Goal: Task Accomplishment & Management: Use online tool/utility

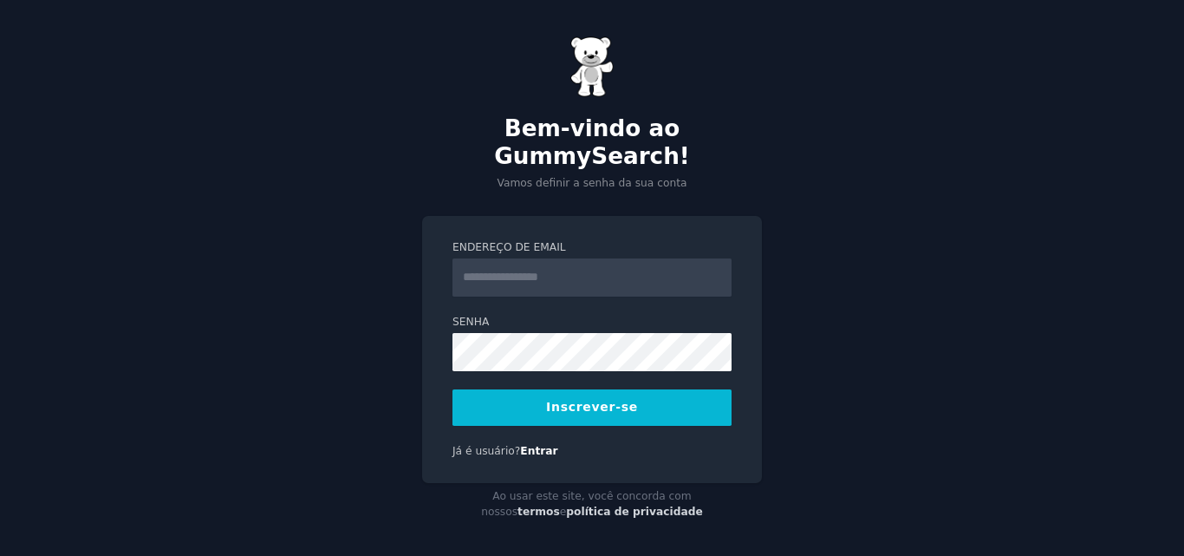
click at [548, 268] on input "Endereço de email" at bounding box center [591, 277] width 279 height 38
click at [624, 270] on input "Endereço de email" at bounding box center [591, 277] width 279 height 38
type input "**********"
click at [452, 389] on button "Inscrever-se" at bounding box center [591, 407] width 279 height 36
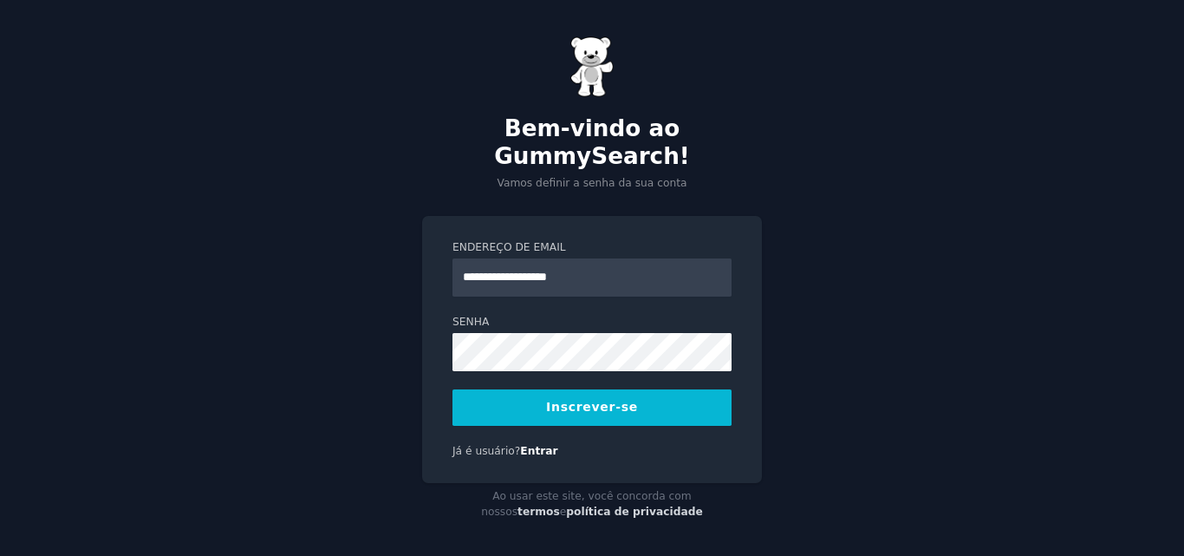
click at [579, 403] on button "Inscrever-se" at bounding box center [591, 407] width 279 height 36
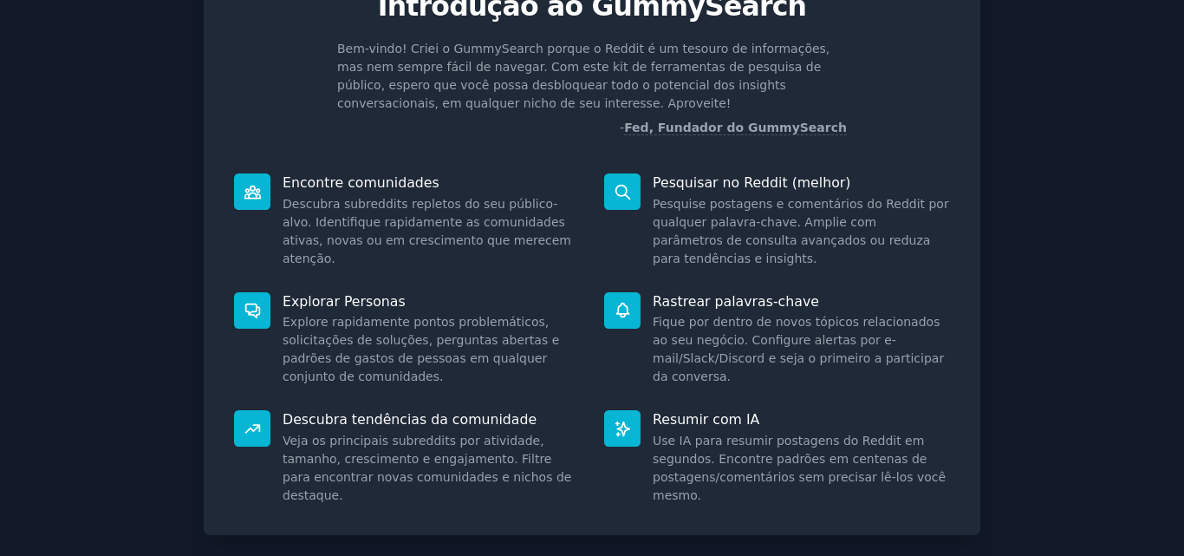
scroll to position [196, 0]
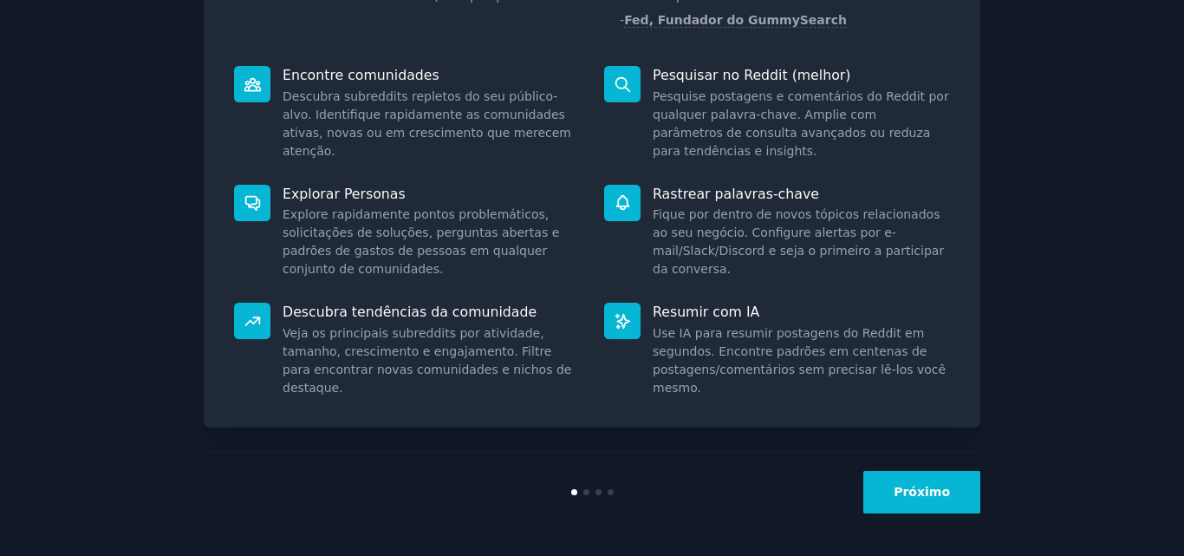
click at [900, 486] on button "Próximo" at bounding box center [921, 492] width 117 height 42
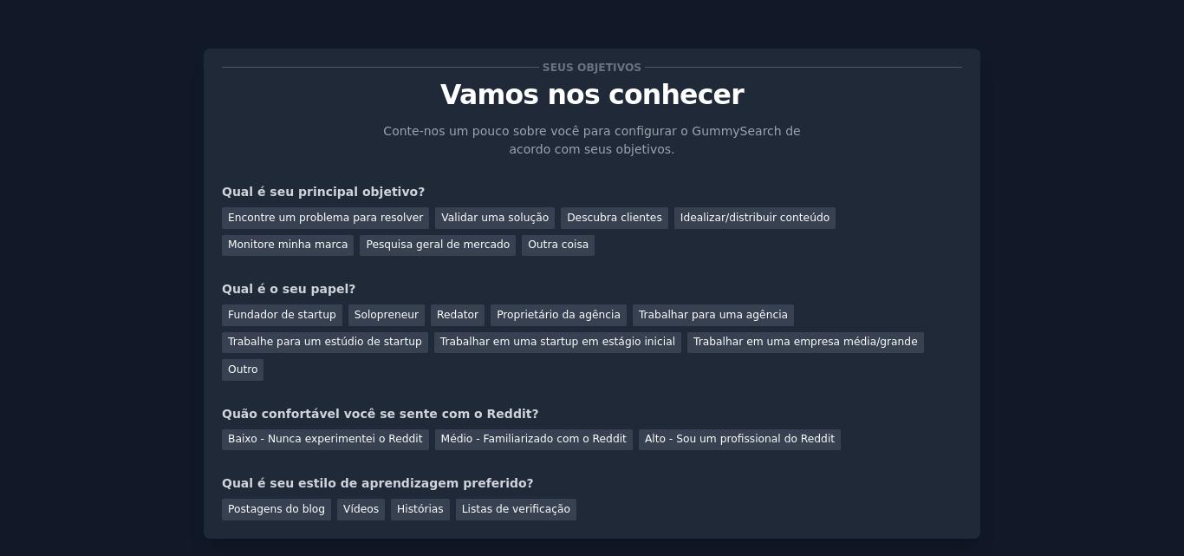
click at [89, 170] on div "Seus objetivos Vamos nos conhecer Conte-nos um pouco sobre você para configurar…" at bounding box center [591, 333] width 1135 height 618
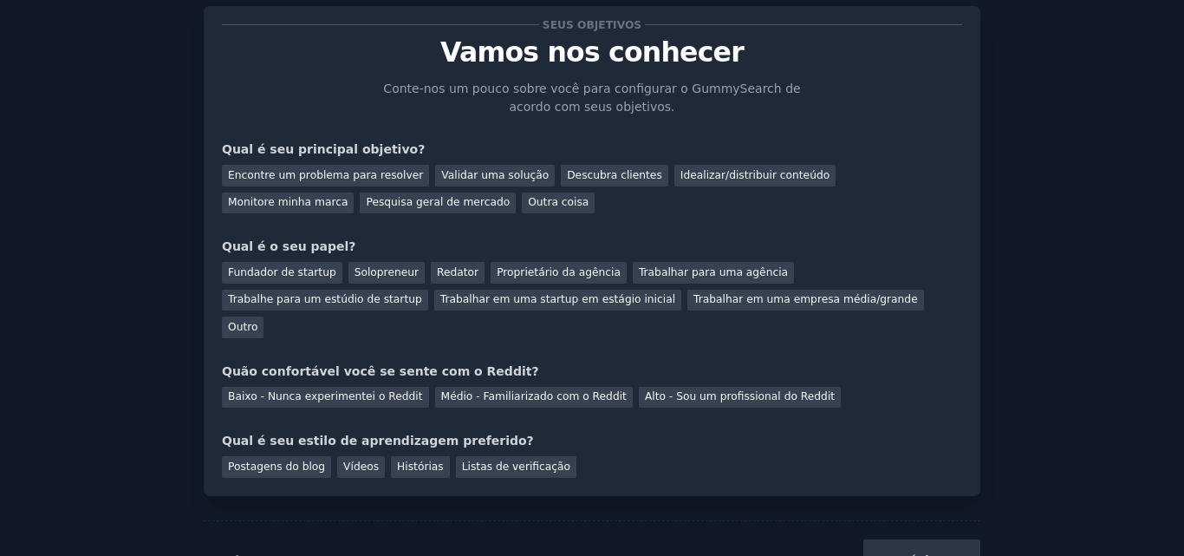
scroll to position [83, 0]
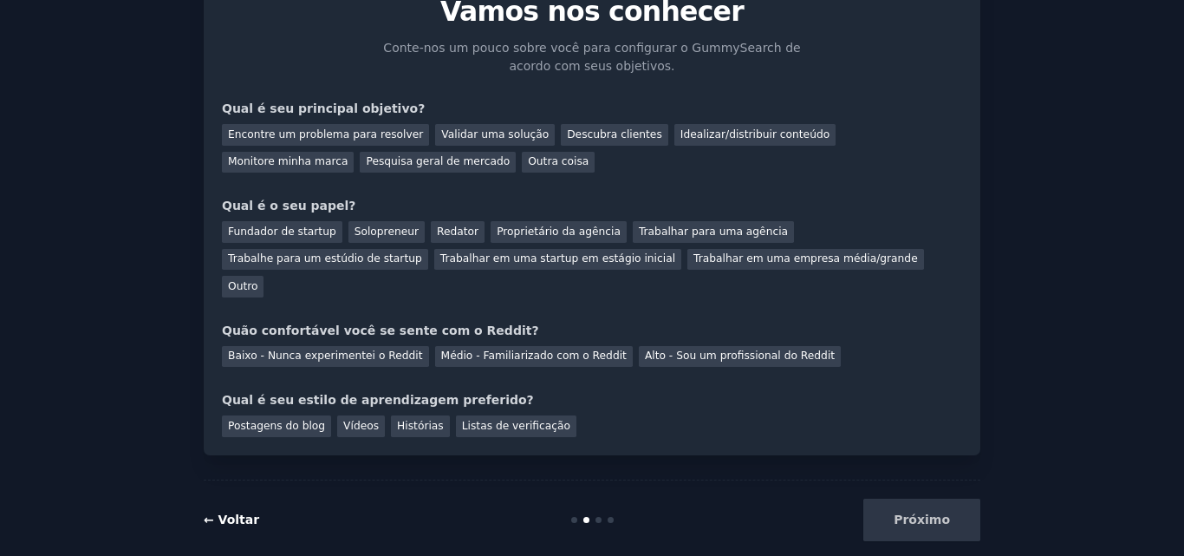
click at [210, 512] on font "← Voltar" at bounding box center [231, 519] width 55 height 14
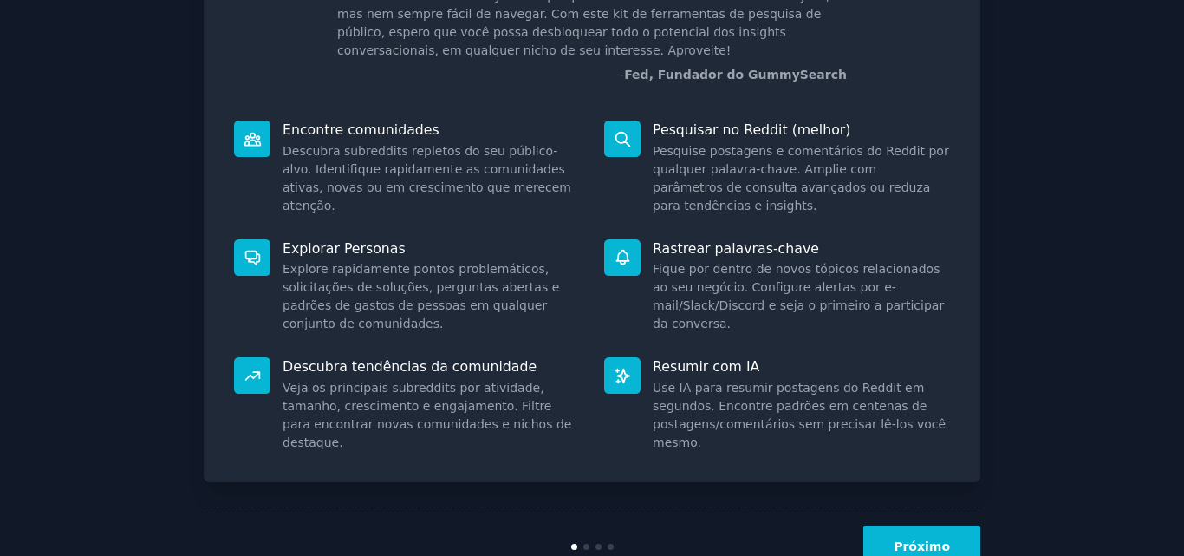
scroll to position [196, 0]
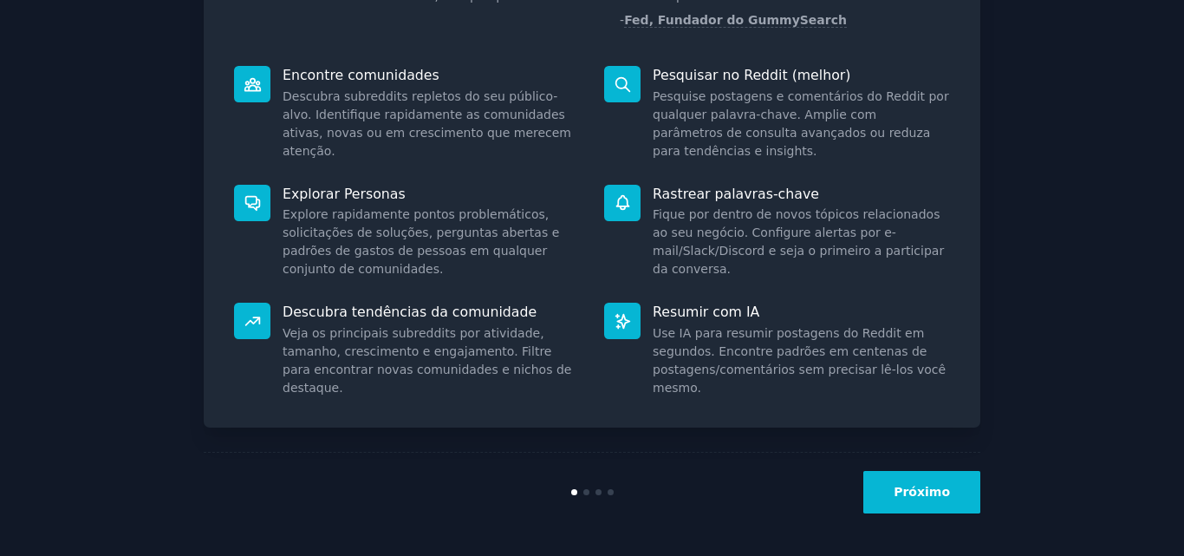
click at [926, 479] on button "Próximo" at bounding box center [921, 492] width 117 height 42
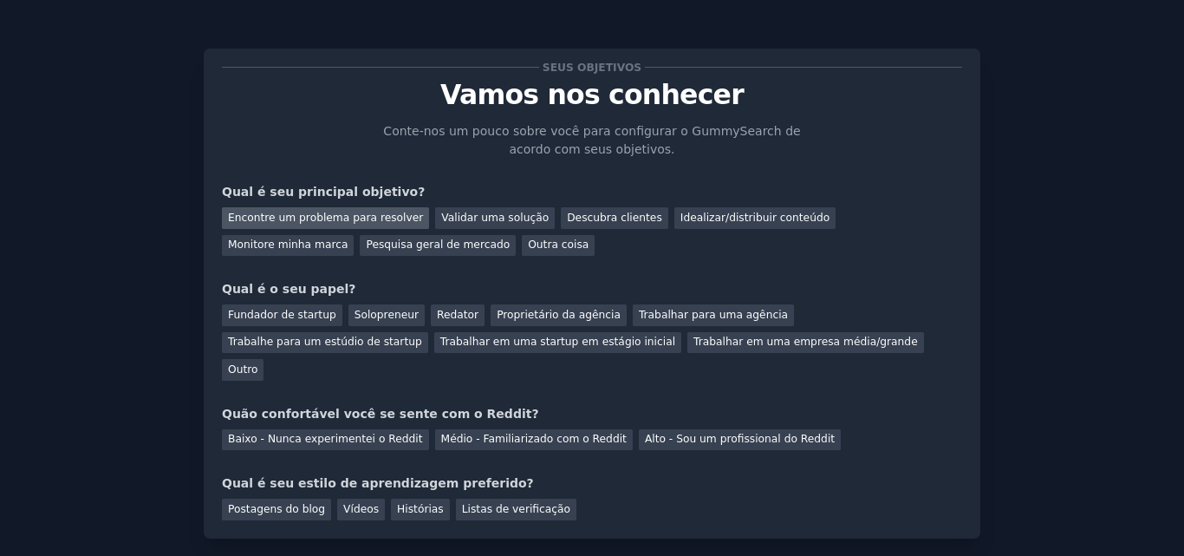
click at [379, 217] on font "Encontre um problema para resolver" at bounding box center [325, 217] width 195 height 12
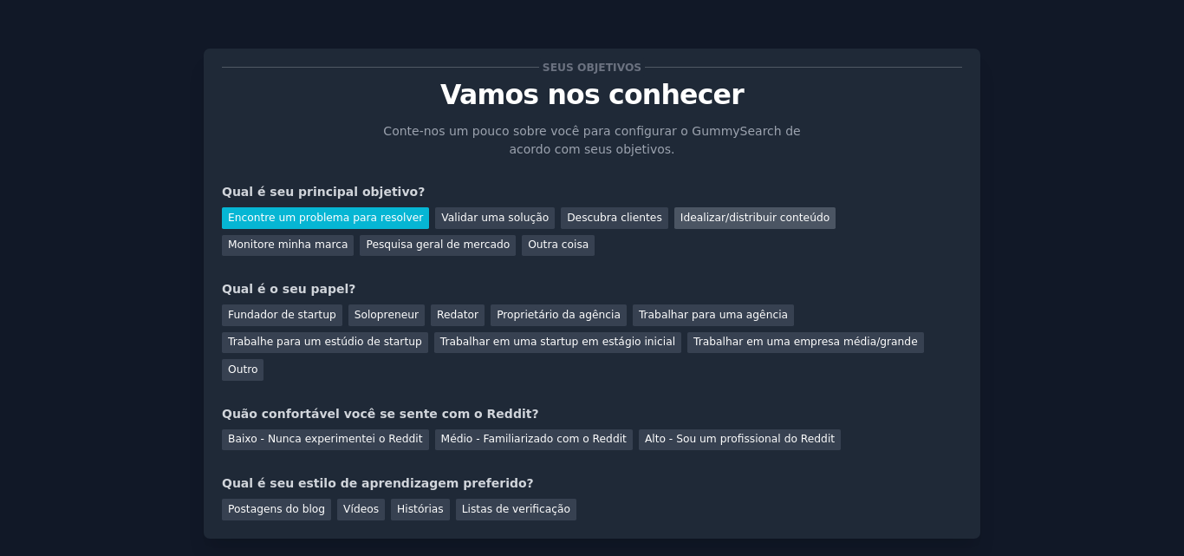
click at [680, 222] on font "Idealizar/distribuir conteúdo" at bounding box center [754, 217] width 149 height 12
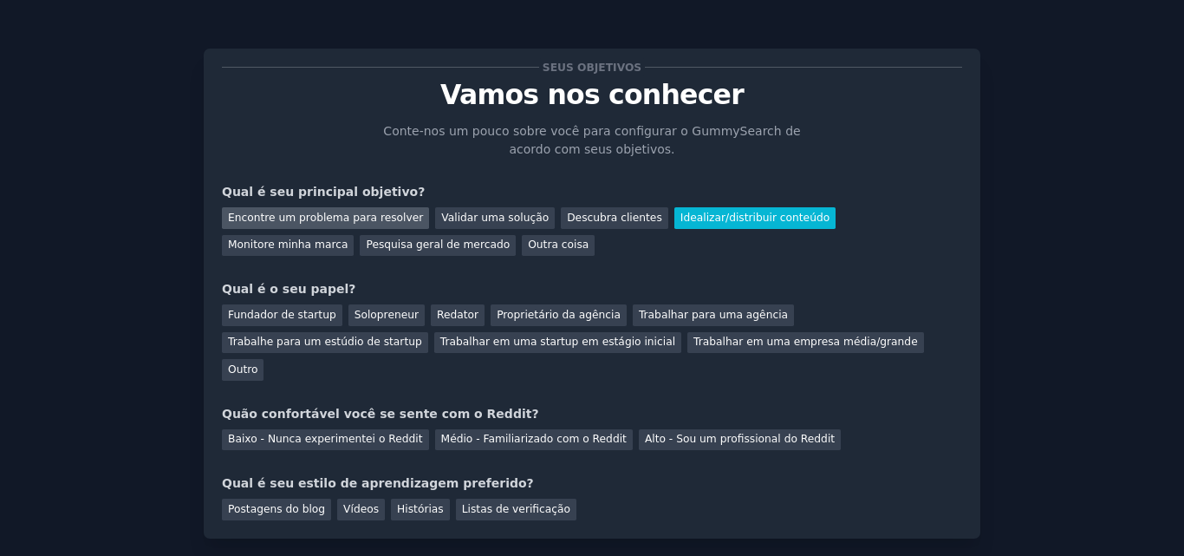
click at [341, 224] on font "Encontre um problema para resolver" at bounding box center [325, 217] width 195 height 12
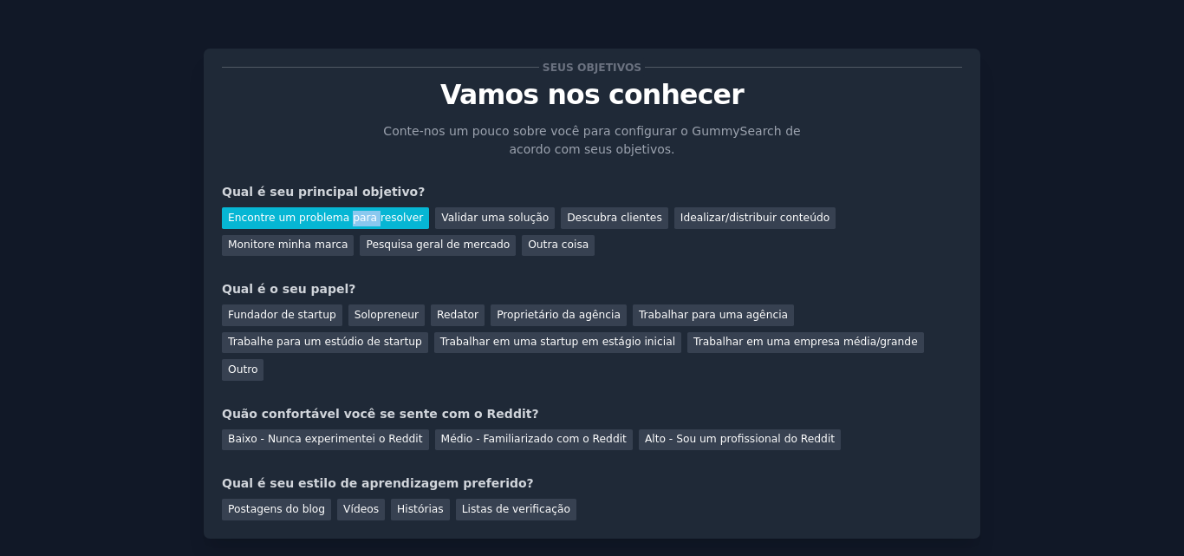
click at [341, 224] on font "Encontre um problema para resolver" at bounding box center [325, 217] width 195 height 12
click at [197, 270] on div "Seus objetivos Vamos nos conhecer Conte-nos um pouco sobre você para configurar…" at bounding box center [591, 333] width 1135 height 618
click at [272, 305] on div "Fundador de startup" at bounding box center [282, 315] width 120 height 22
click at [354, 317] on font "Solopreneur" at bounding box center [386, 315] width 64 height 12
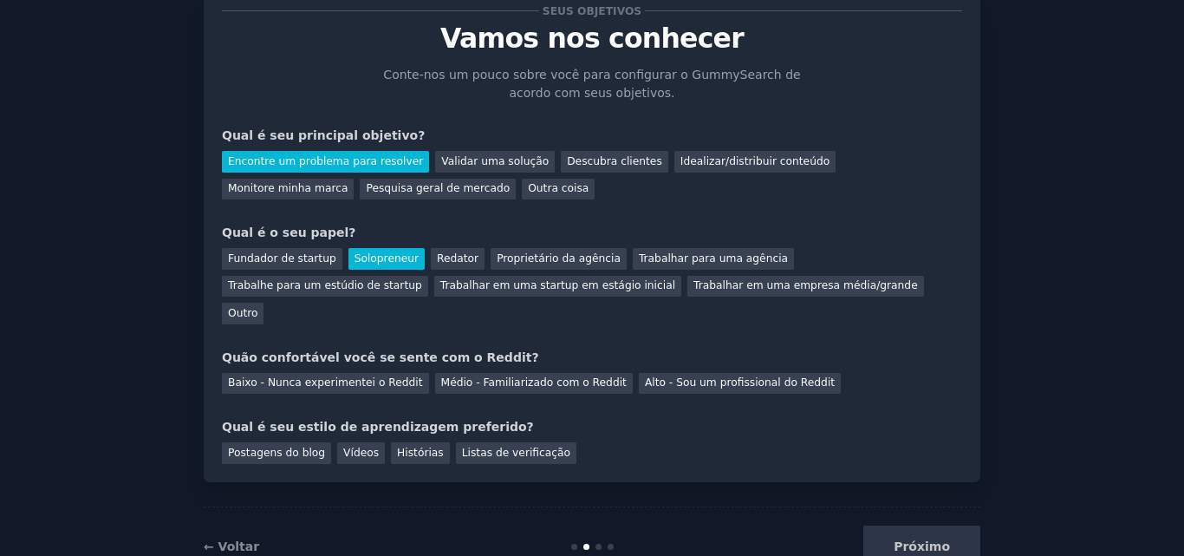
scroll to position [83, 0]
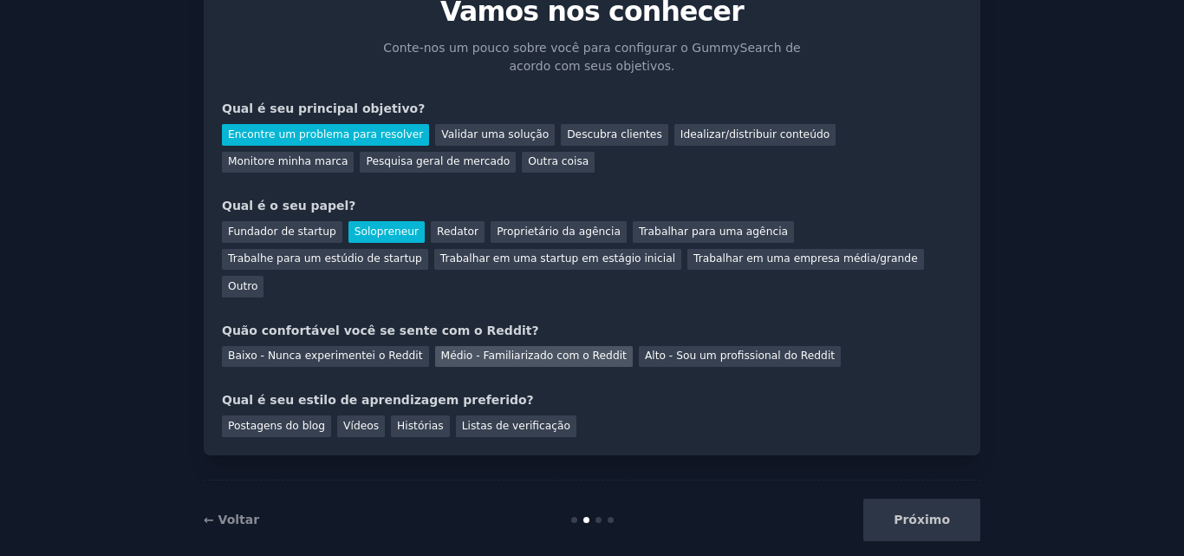
click at [550, 349] on font "Médio - Familiarizado com o Reddit" at bounding box center [533, 355] width 185 height 12
click at [285, 419] on font "Postagens do blog" at bounding box center [276, 425] width 97 height 12
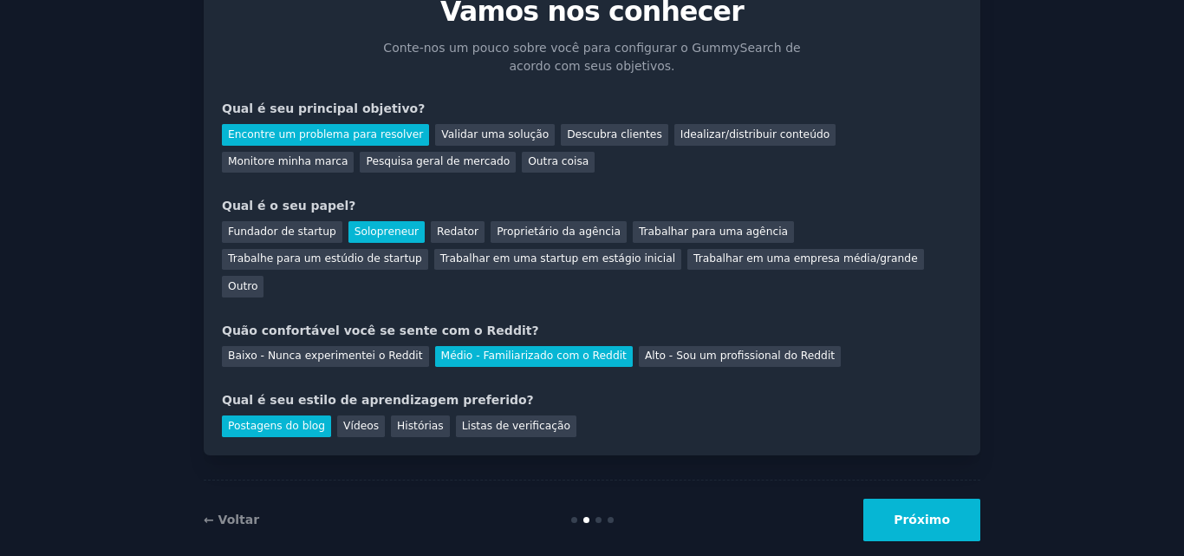
click at [956, 504] on button "Próximo" at bounding box center [921, 519] width 117 height 42
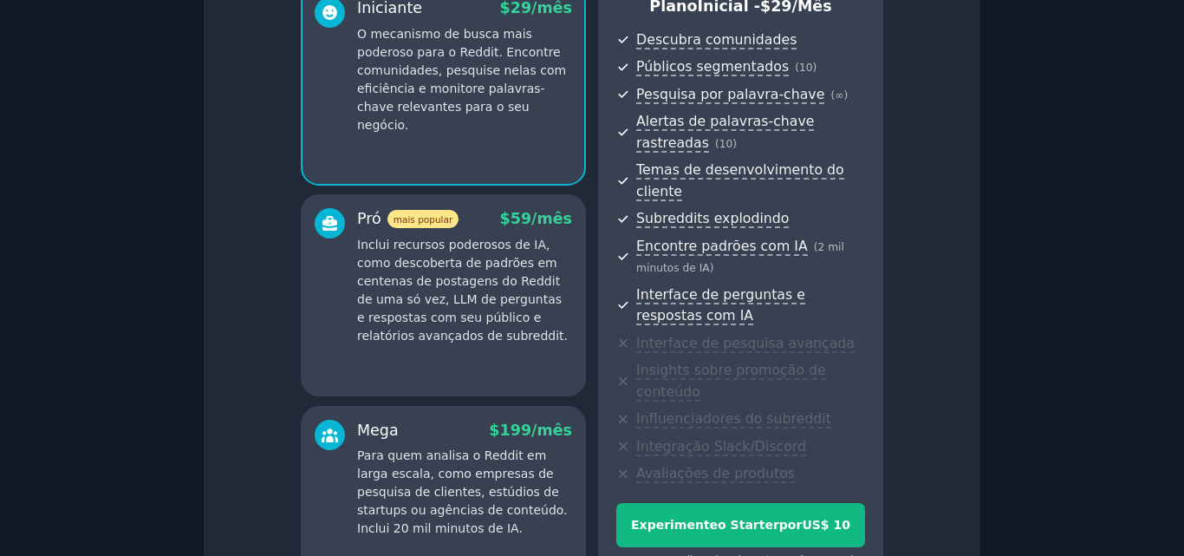
scroll to position [367, 0]
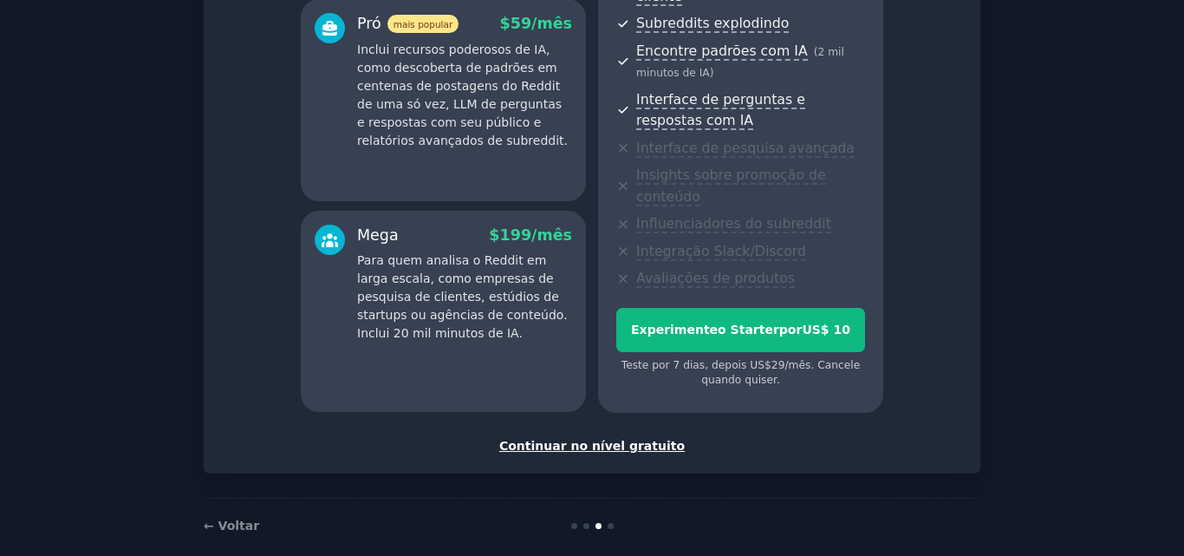
click at [593, 439] on font "Continuar no nível gratuito" at bounding box center [591, 446] width 185 height 14
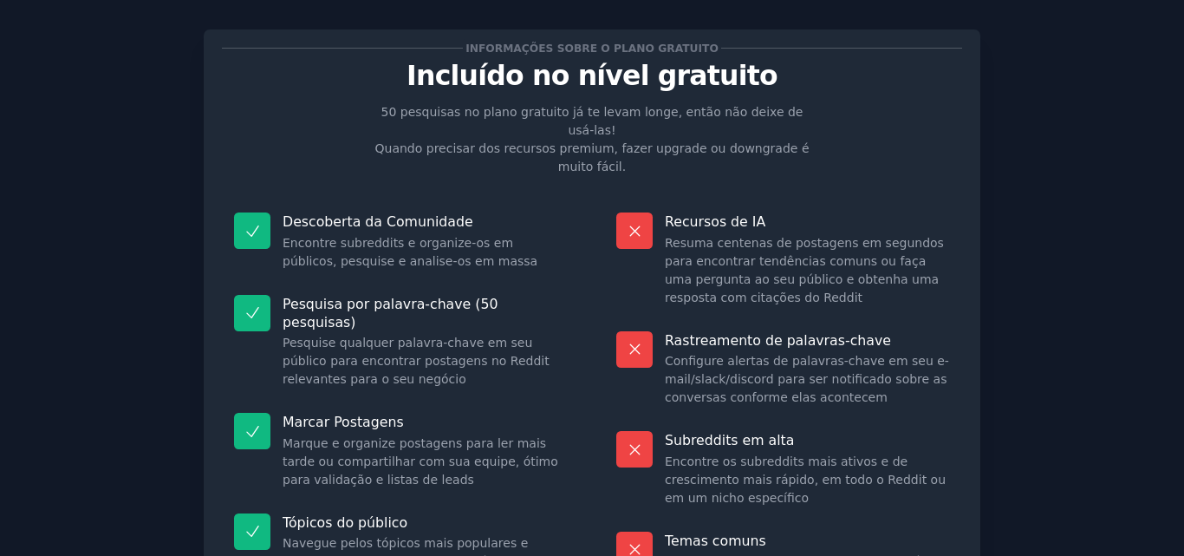
scroll to position [192, 0]
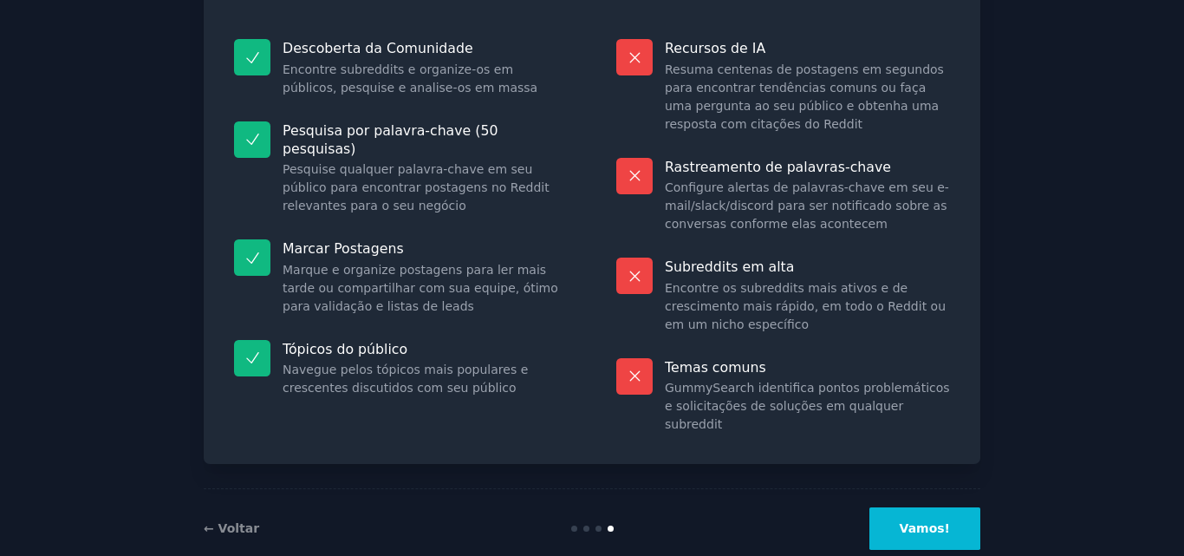
click at [896, 507] on button "Vamos!" at bounding box center [924, 528] width 111 height 42
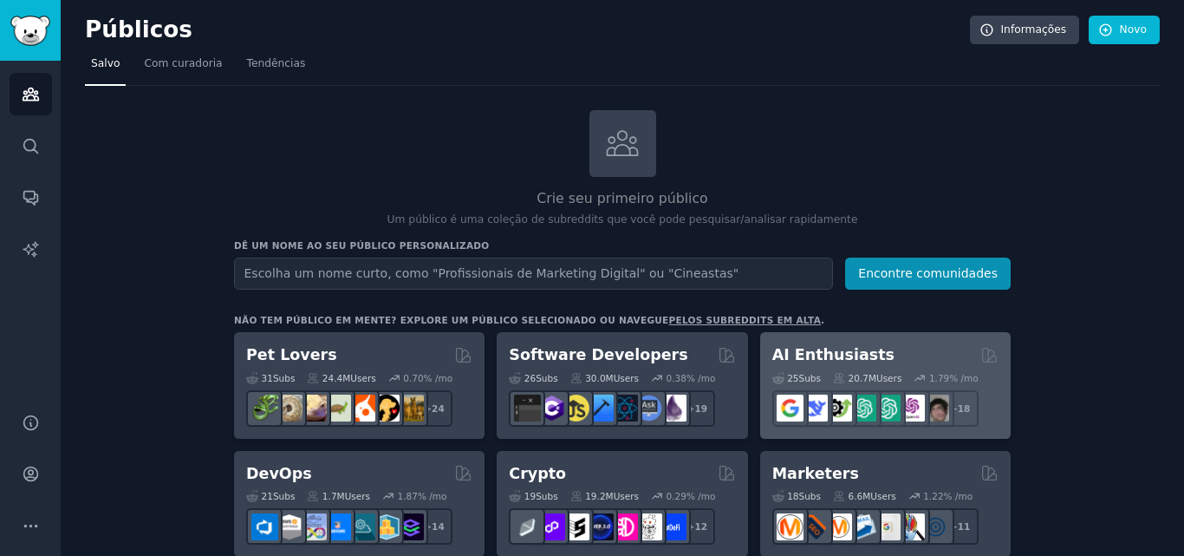
click at [878, 348] on div "AI Enthusiasts" at bounding box center [885, 355] width 226 height 22
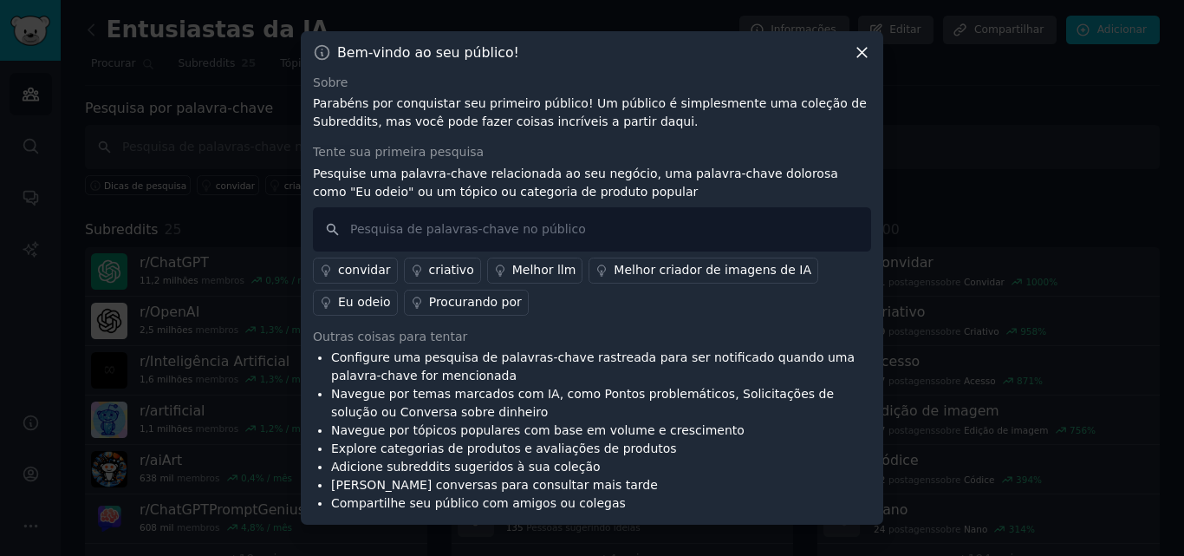
click at [391, 295] on font "Eu odeio" at bounding box center [364, 302] width 53 height 14
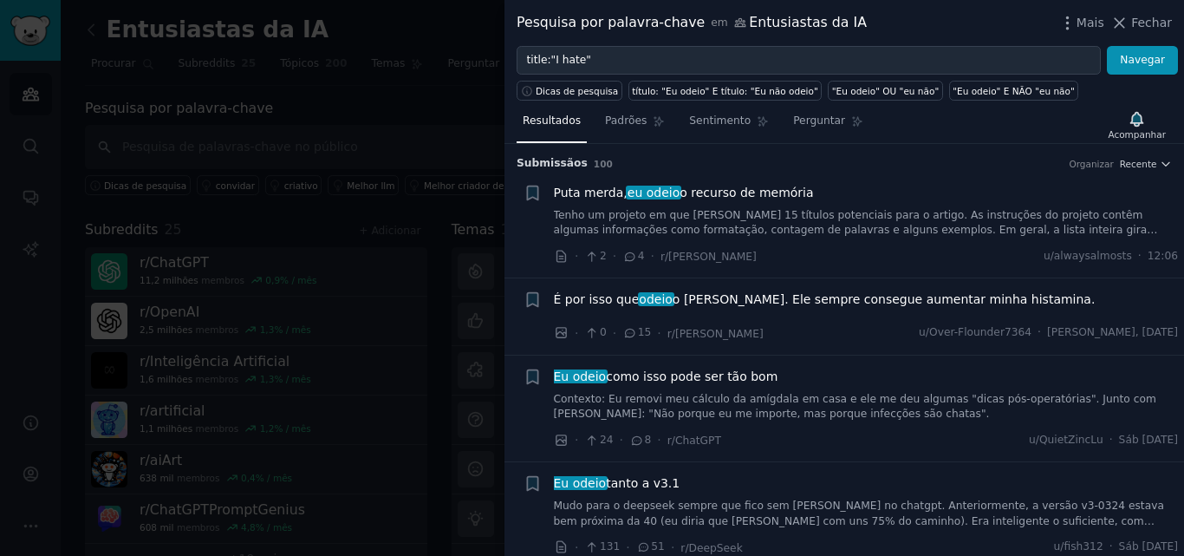
click at [699, 157] on h3 "Submissão s 100 Organizar Recente" at bounding box center [844, 164] width 655 height 16
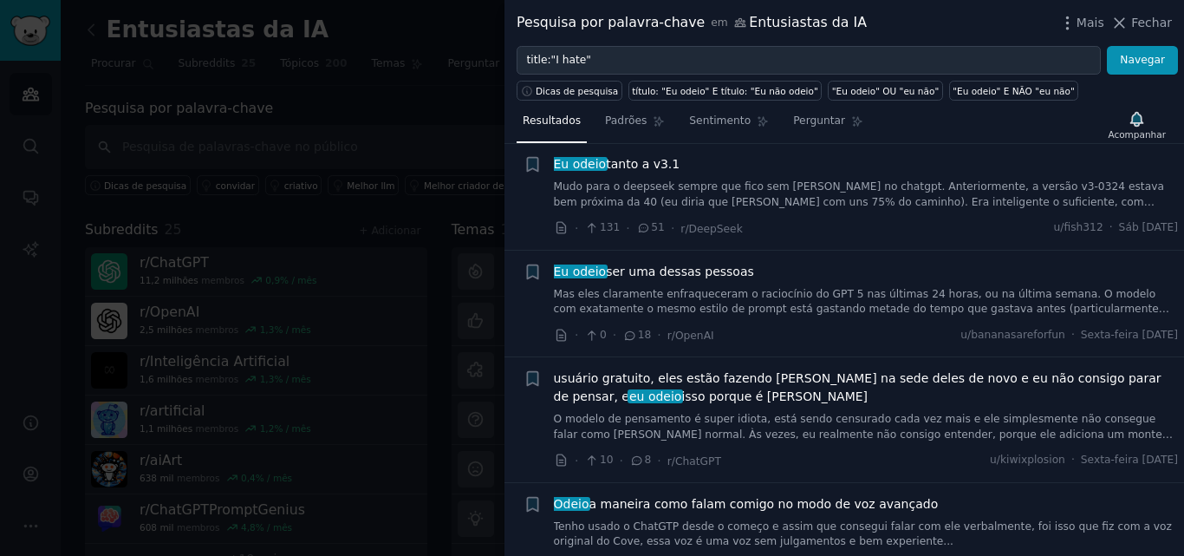
scroll to position [347, 0]
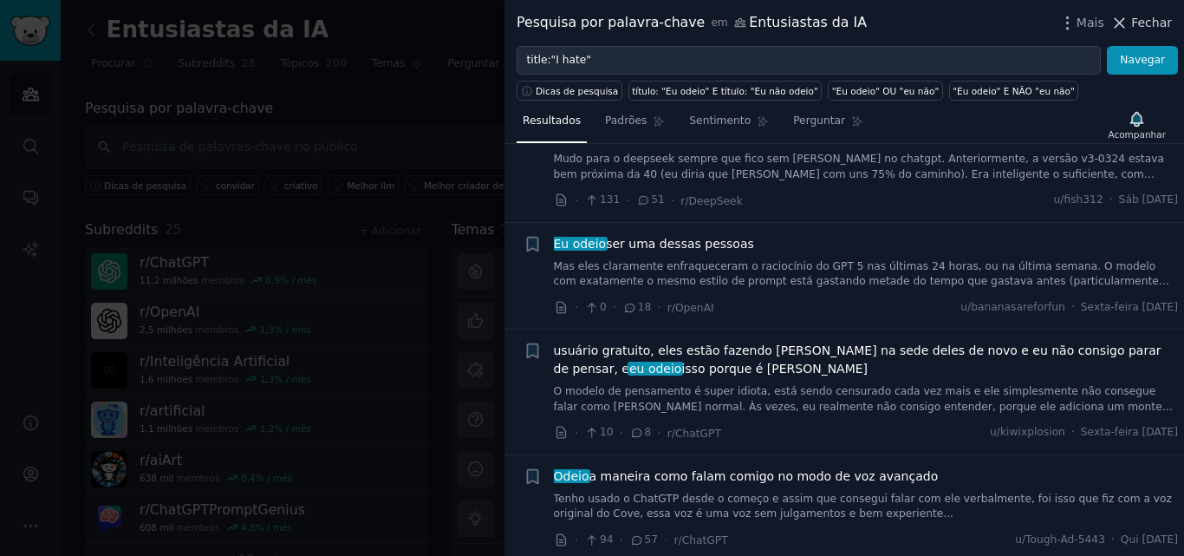
click at [1128, 20] on icon at bounding box center [1119, 23] width 18 height 18
click at [1130, 25] on font "Adicionar" at bounding box center [1121, 29] width 49 height 12
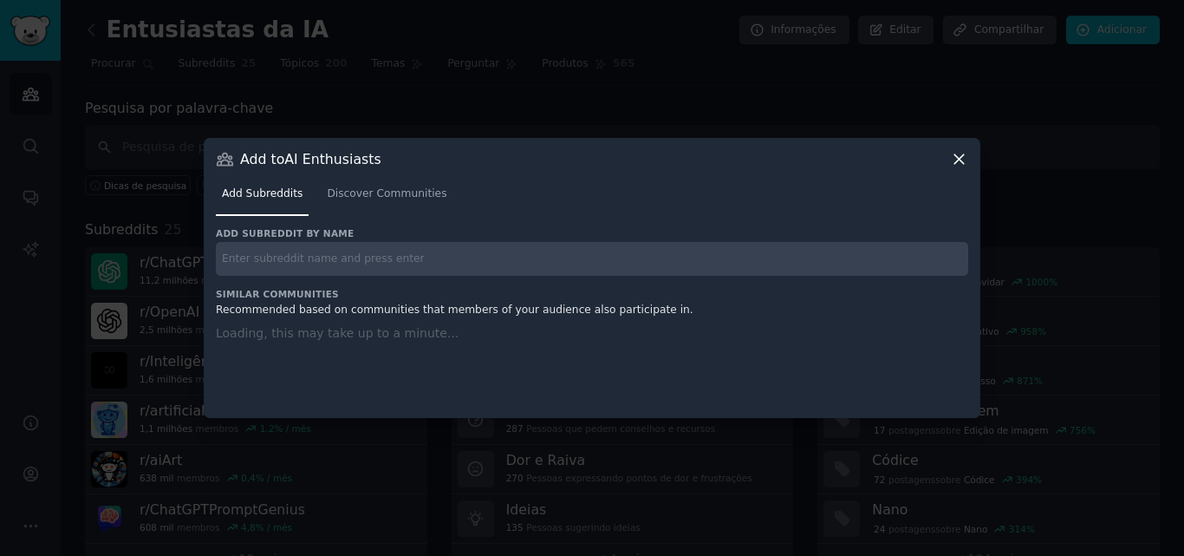
click at [1129, 20] on div at bounding box center [592, 278] width 1184 height 556
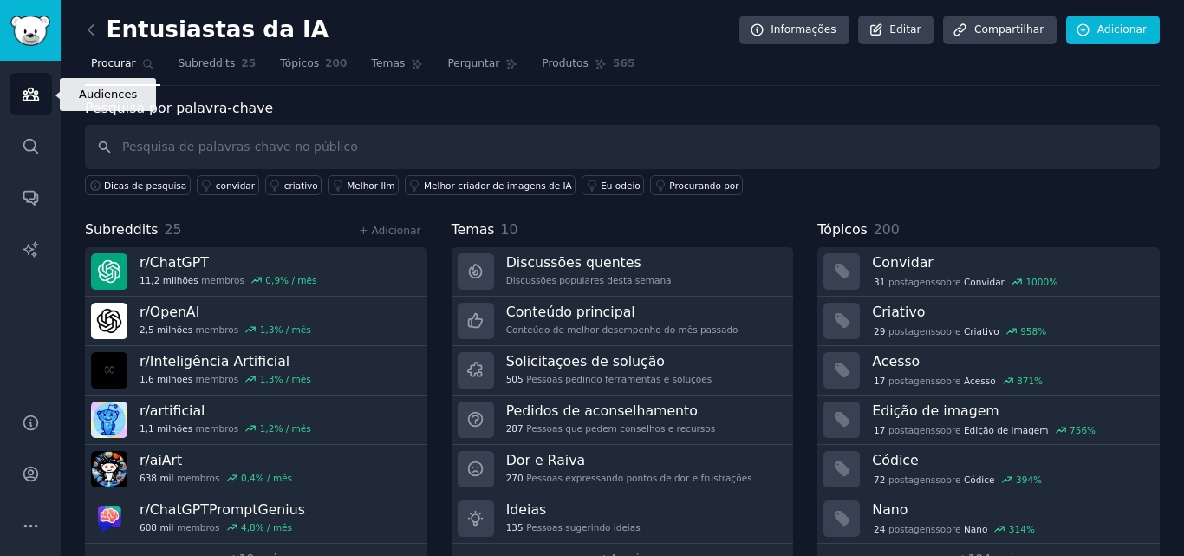
click at [13, 89] on link "Públicos" at bounding box center [31, 94] width 42 height 42
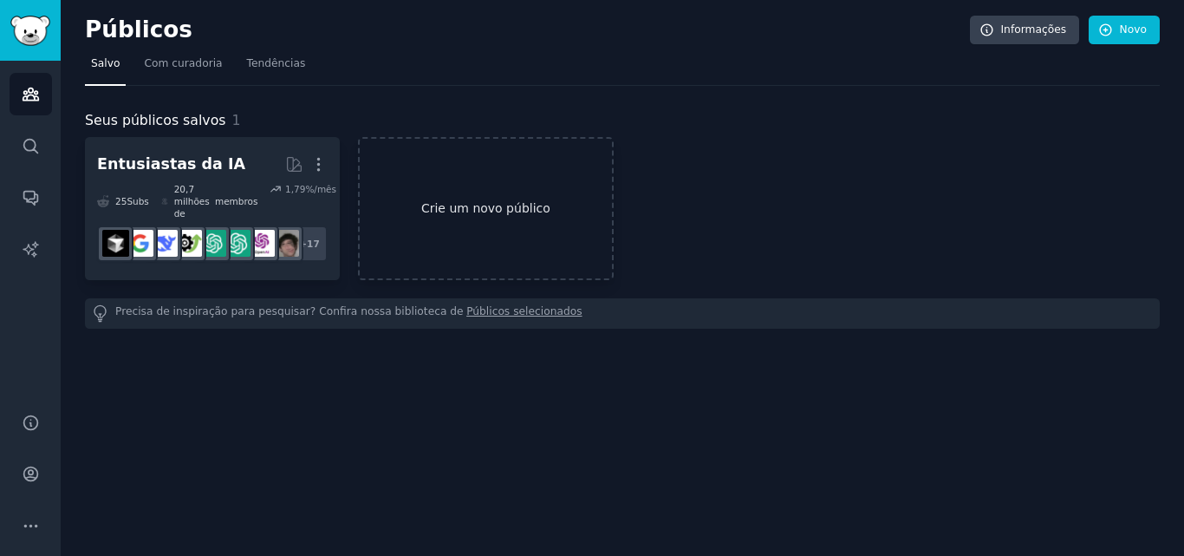
click at [473, 201] on font "Crie um novo público" at bounding box center [485, 208] width 129 height 14
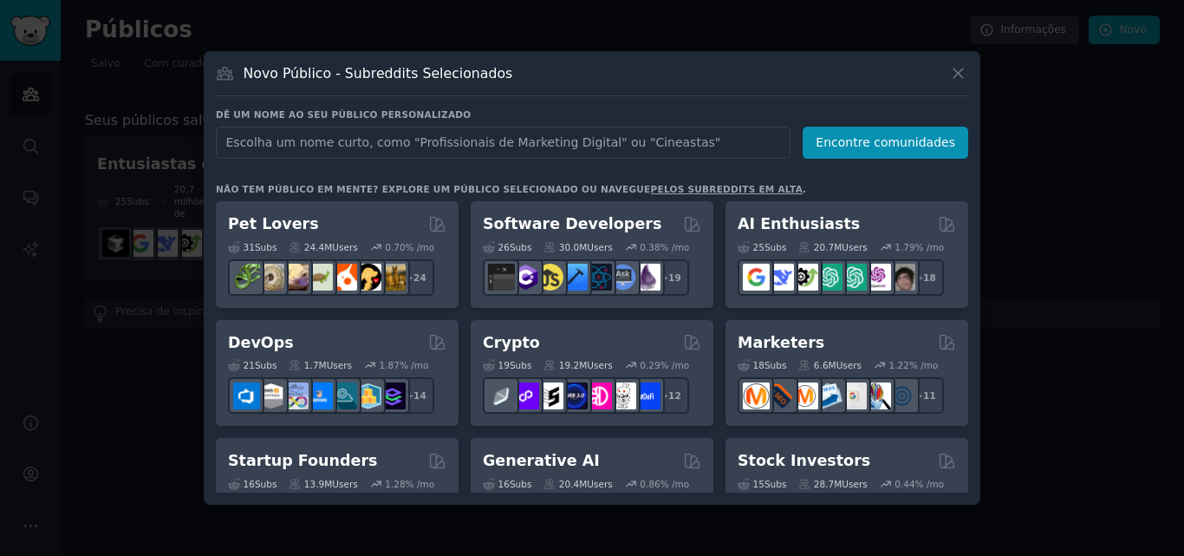
click at [651, 191] on font "pelos subreddits em alta" at bounding box center [727, 189] width 153 height 10
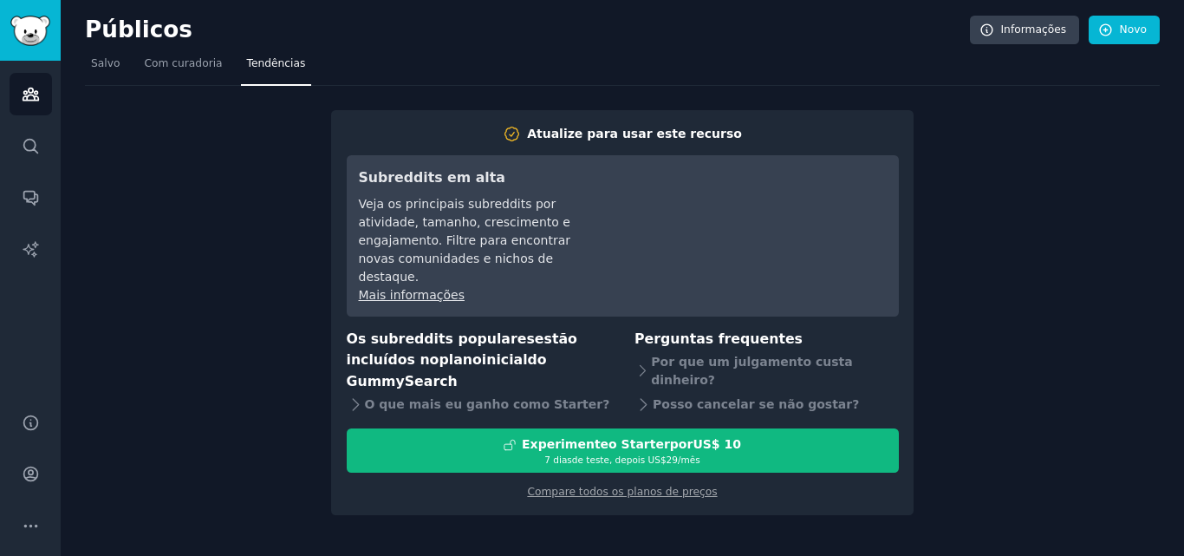
click at [59, 150] on div "Públicos Procurar Conversas Relatórios de IA" at bounding box center [30, 226] width 61 height 331
click at [154, 143] on div "Atualize para usar este recurso Subreddits em alta Veja os principais subreddit…" at bounding box center [622, 301] width 1075 height 430
click at [292, 207] on div "Atualize para usar este recurso Subreddits em alta Veja os principais subreddit…" at bounding box center [622, 301] width 1075 height 430
click at [284, 205] on div "Atualize para usar este recurso Subreddits em alta Veja os principais subreddit…" at bounding box center [622, 301] width 1075 height 430
drag, startPoint x: 255, startPoint y: 53, endPoint x: 138, endPoint y: 52, distance: 117.0
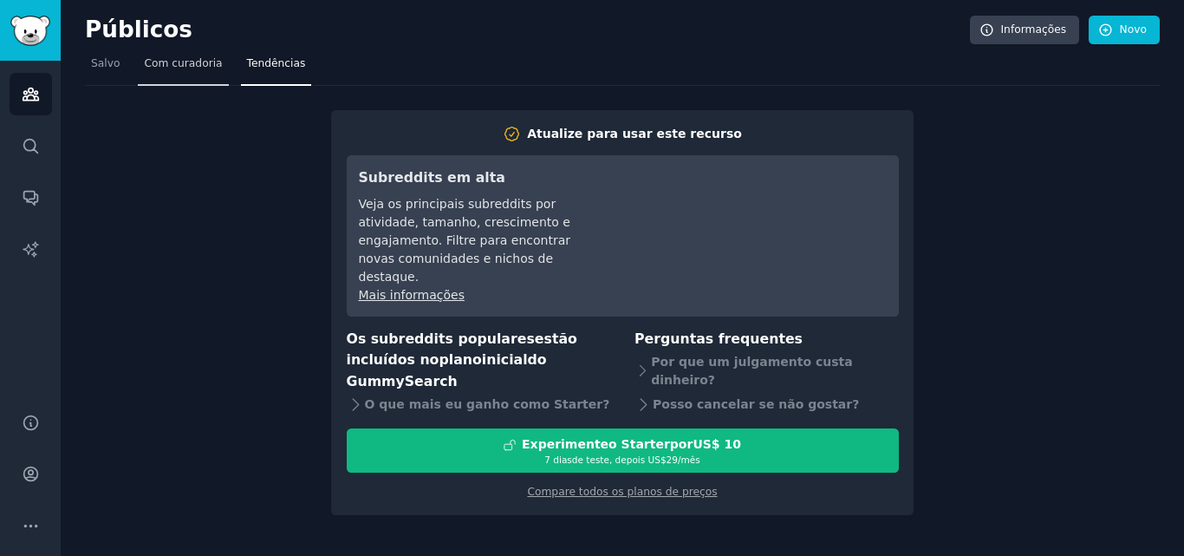
click at [256, 53] on link "Tendências" at bounding box center [276, 68] width 71 height 36
click at [188, 58] on font "Com curadoria" at bounding box center [183, 63] width 78 height 12
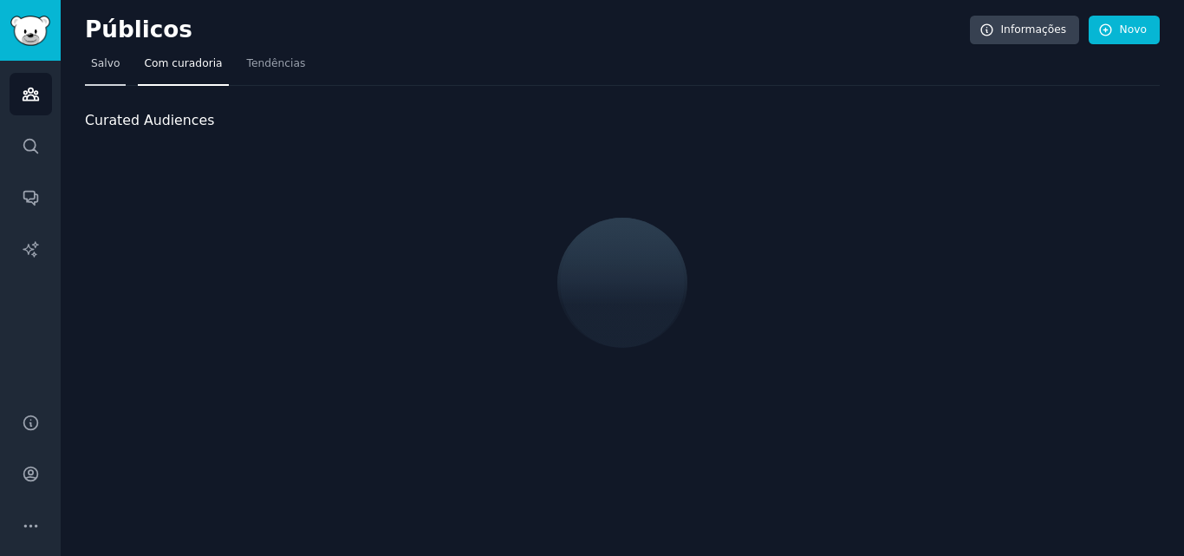
click at [114, 55] on link "Salvo" at bounding box center [105, 68] width 41 height 36
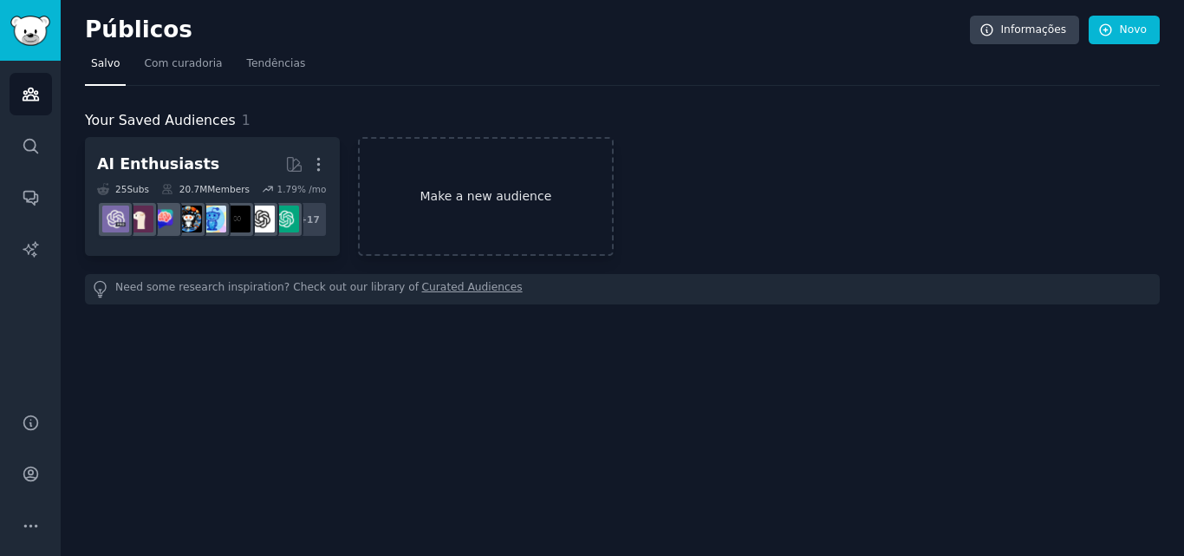
click at [381, 192] on link "Make a new audience" at bounding box center [485, 196] width 255 height 119
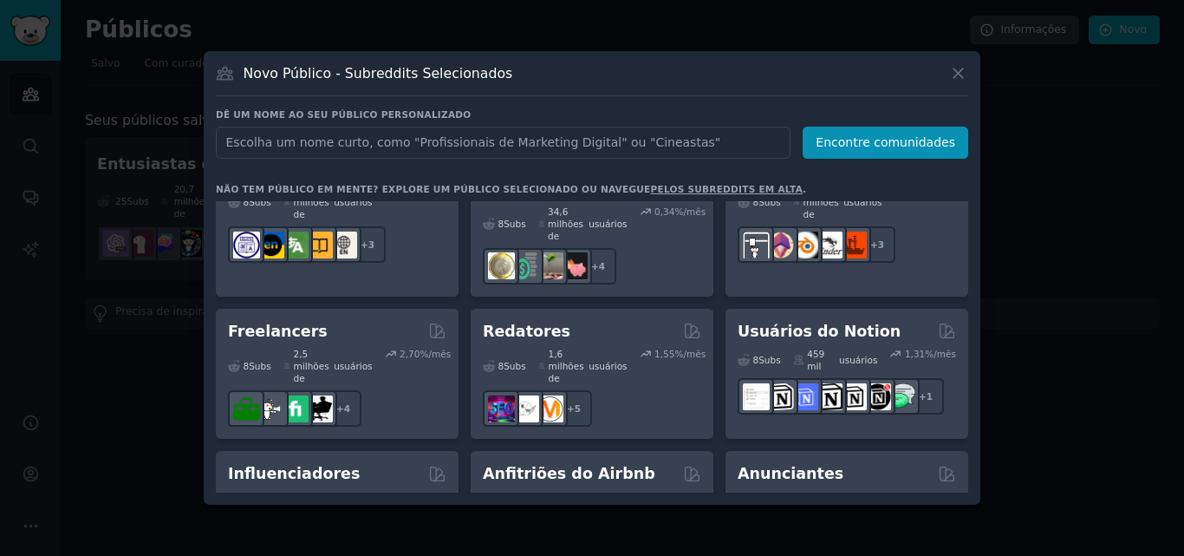
scroll to position [1433, 0]
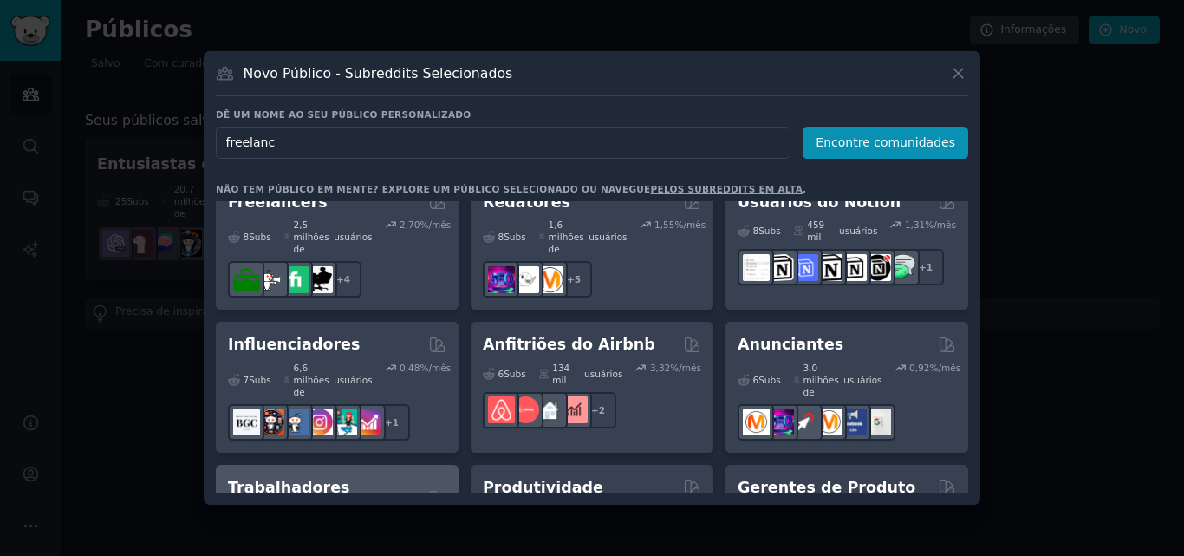
type input "freelance"
click button "Encontre comunidades" at bounding box center [886, 143] width 166 height 32
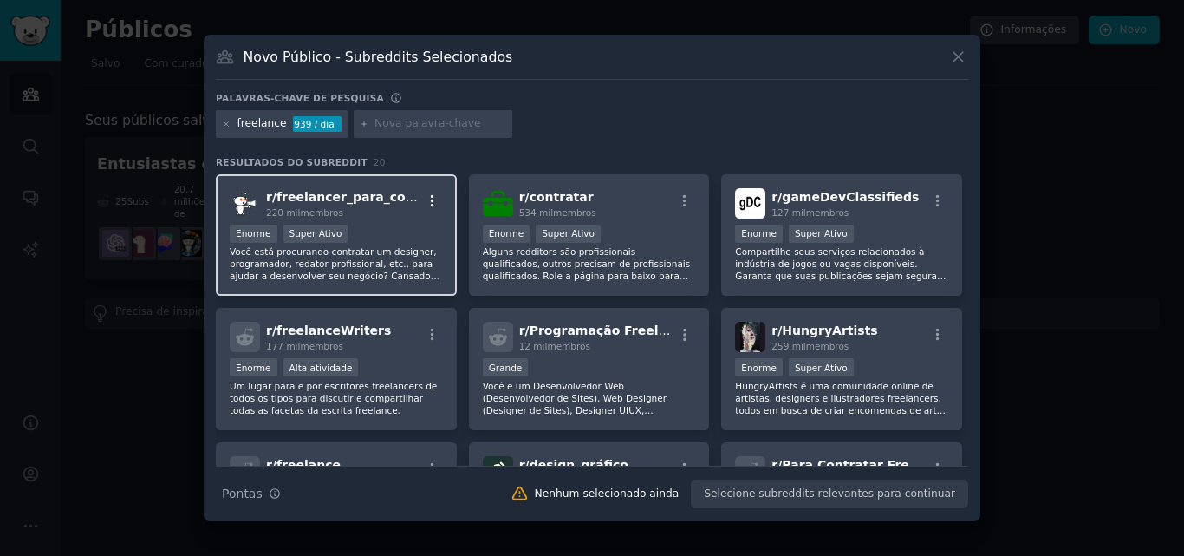
click at [434, 197] on icon "button" at bounding box center [433, 201] width 16 height 16
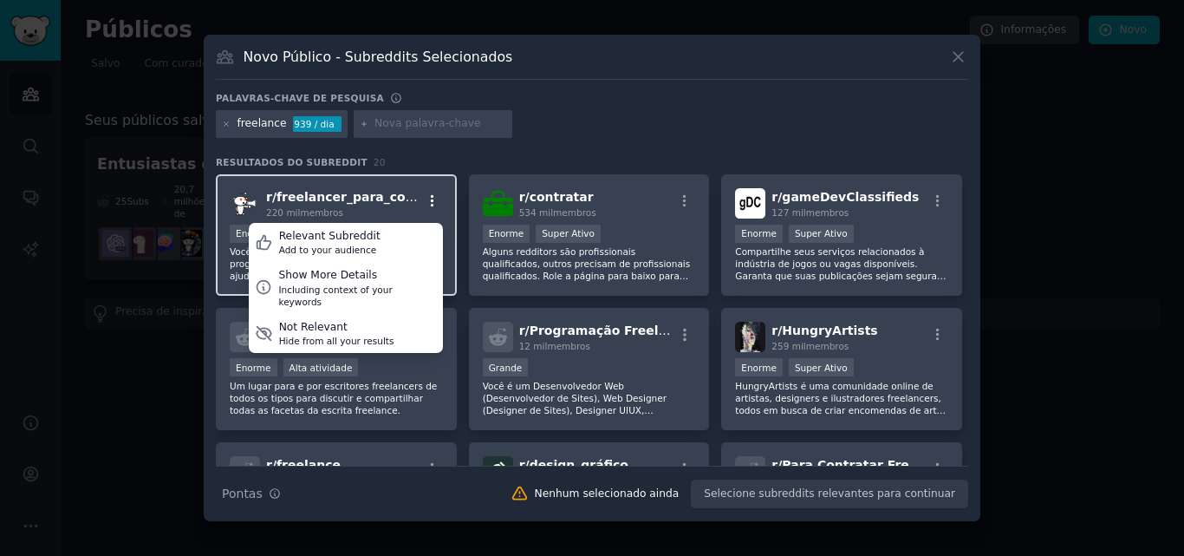
click at [434, 197] on icon "button" at bounding box center [433, 201] width 16 height 16
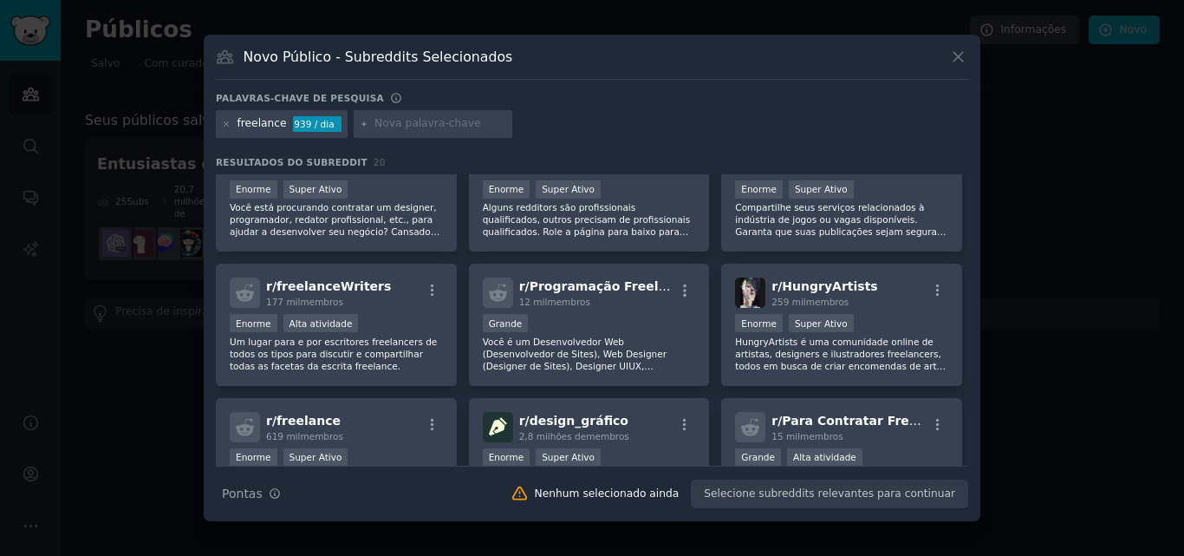
scroll to position [87, 0]
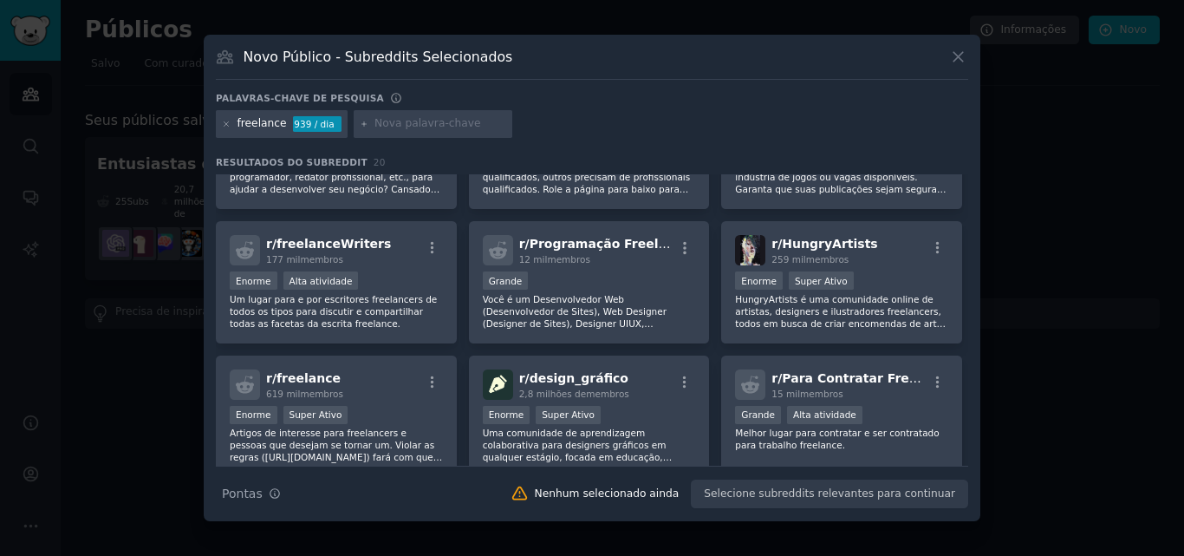
click at [246, 122] on font "freelance" at bounding box center [261, 123] width 49 height 12
click at [247, 122] on font "freelance" at bounding box center [261, 123] width 49 height 12
click at [231, 126] on icon at bounding box center [227, 125] width 10 height 10
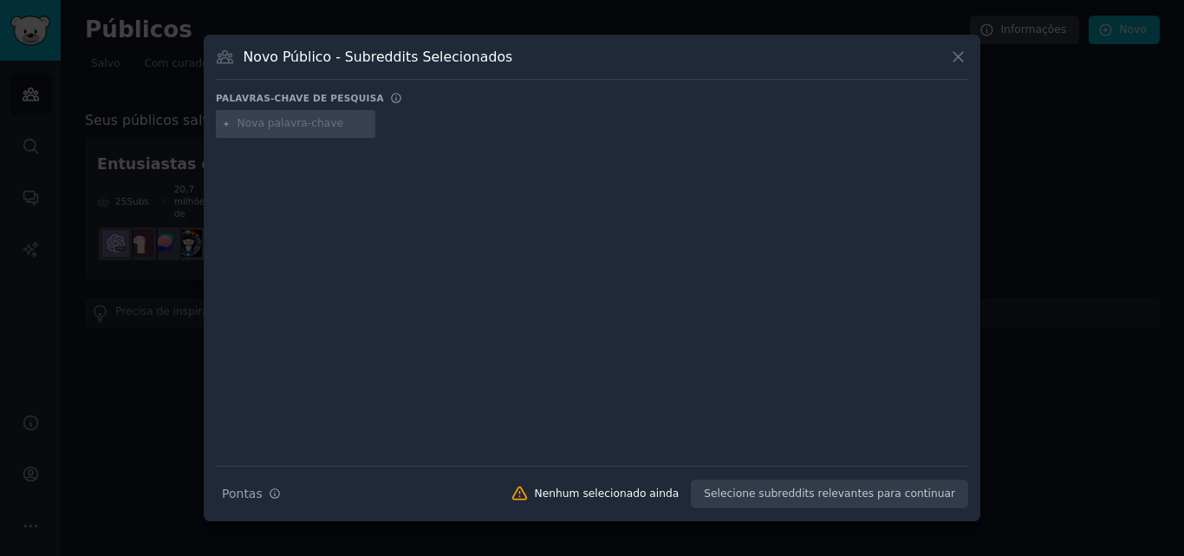
click at [289, 128] on input "text" at bounding box center [303, 124] width 132 height 16
type input "sidehustle"
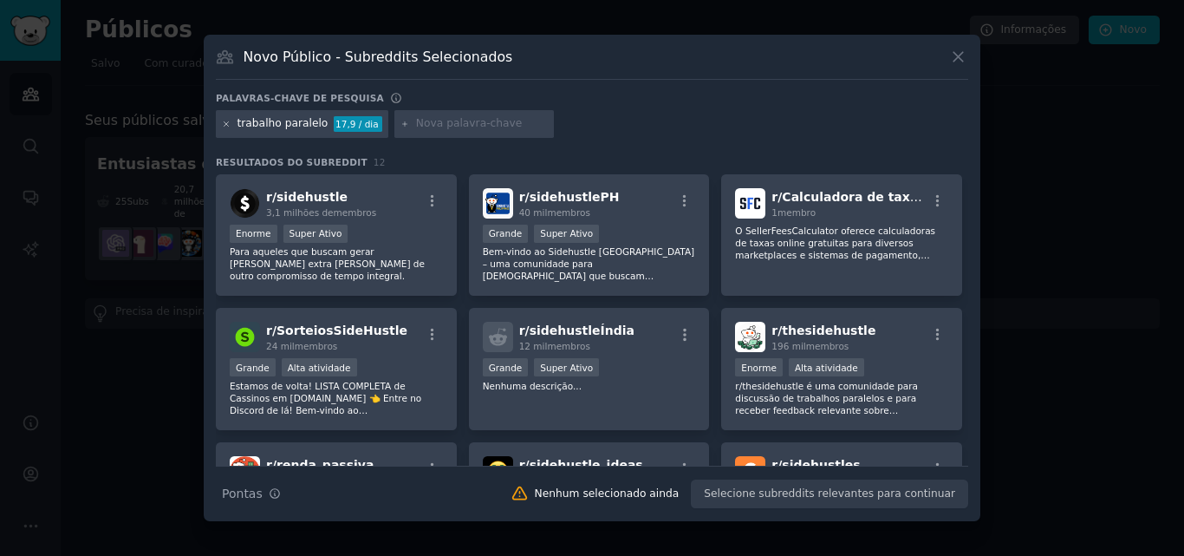
click at [222, 121] on icon at bounding box center [227, 125] width 10 height 10
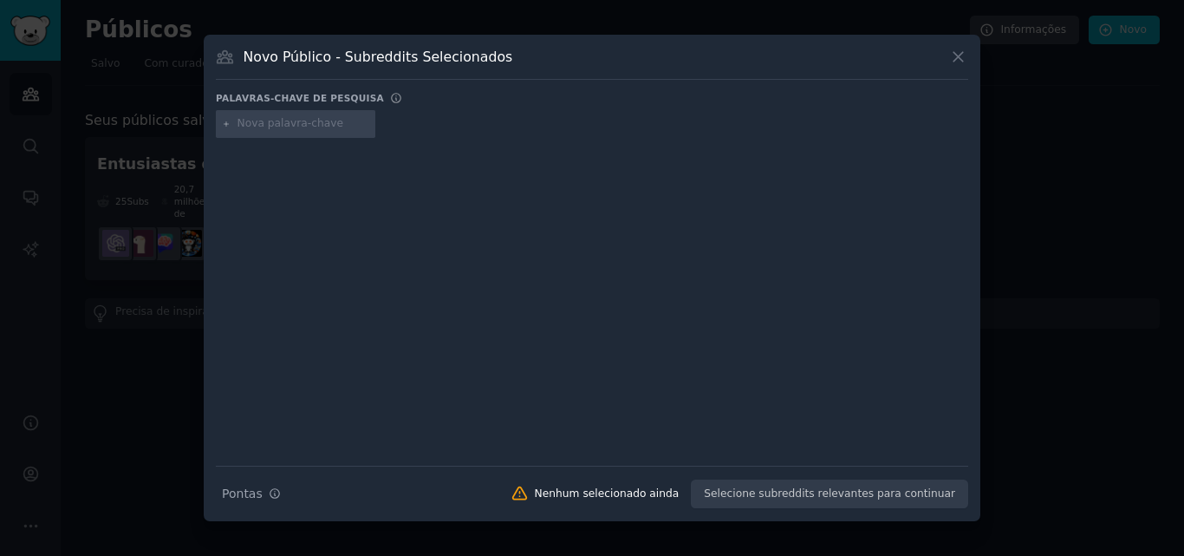
click at [278, 124] on input "text" at bounding box center [303, 124] width 132 height 16
type input "g"
type input "freelance"
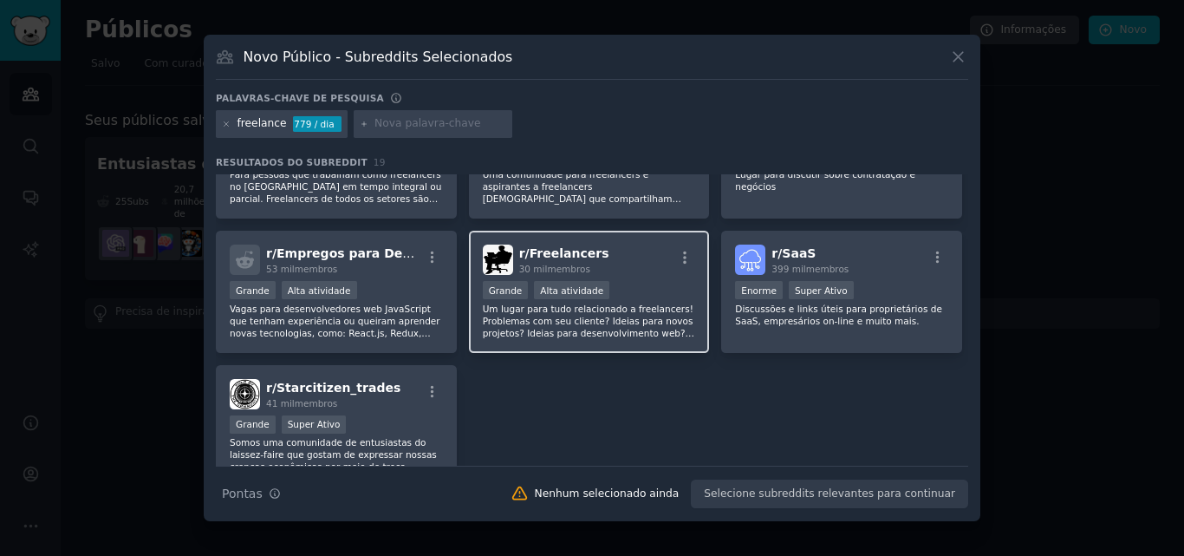
scroll to position [652, 0]
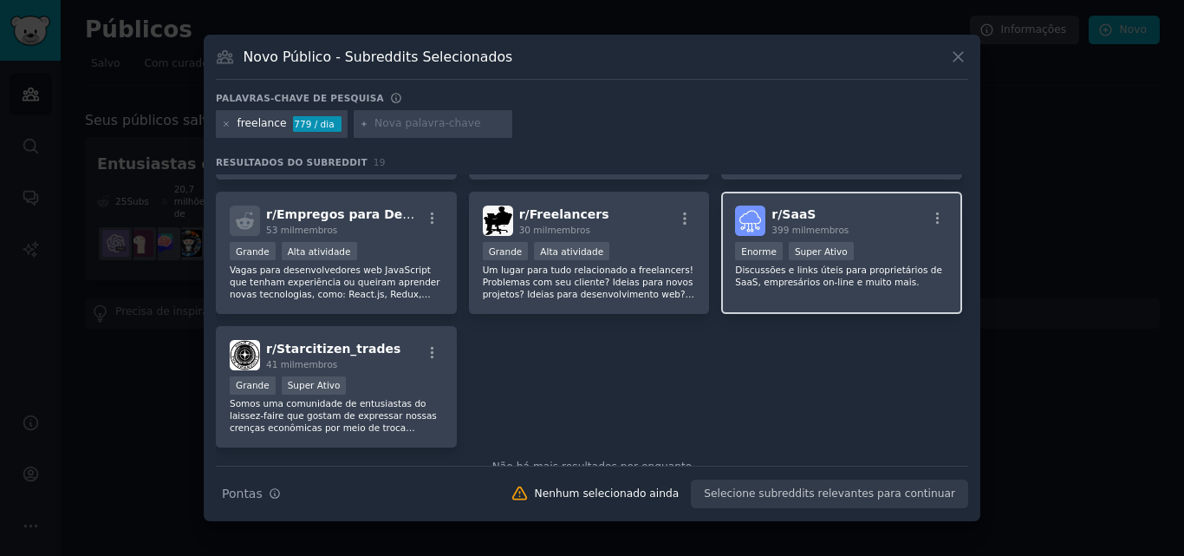
click at [840, 222] on div "r/ SaaS 399 mil membros" at bounding box center [841, 220] width 213 height 30
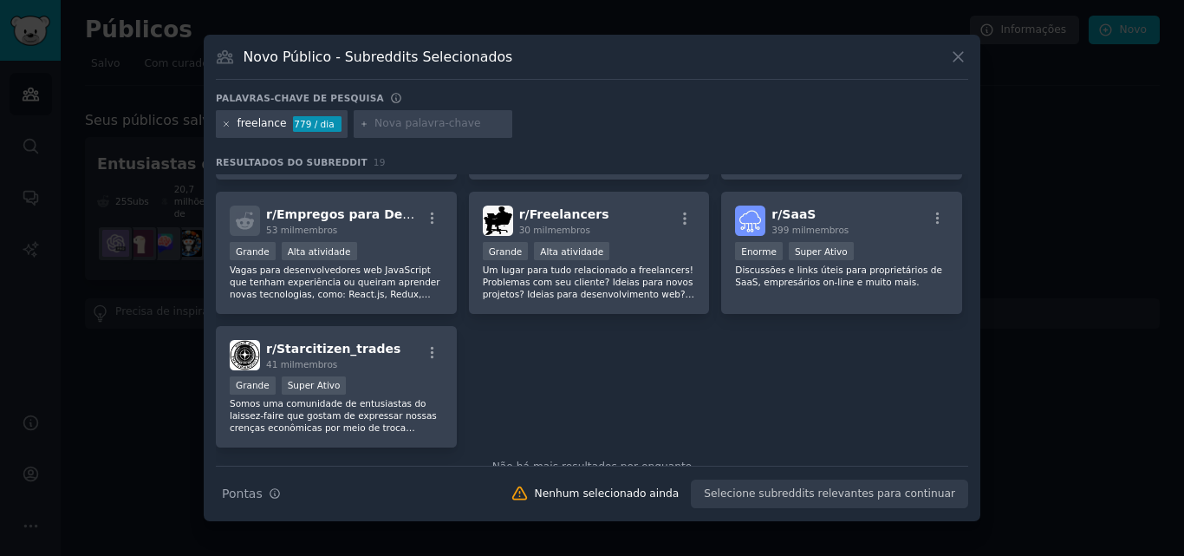
click at [225, 120] on icon at bounding box center [227, 125] width 10 height 10
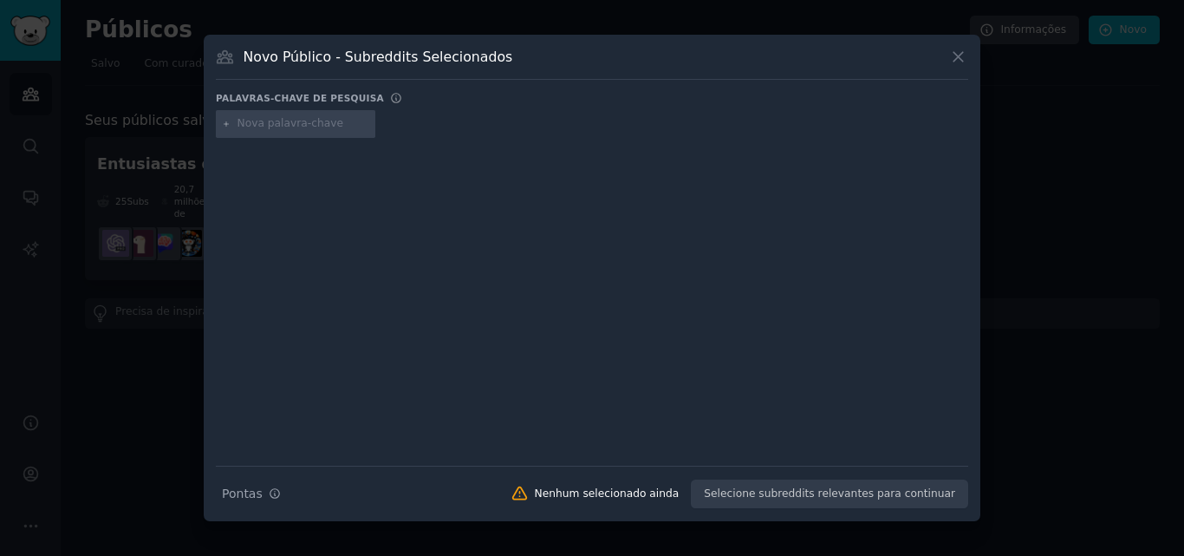
click at [276, 121] on input "text" at bounding box center [303, 124] width 132 height 16
type input "saas"
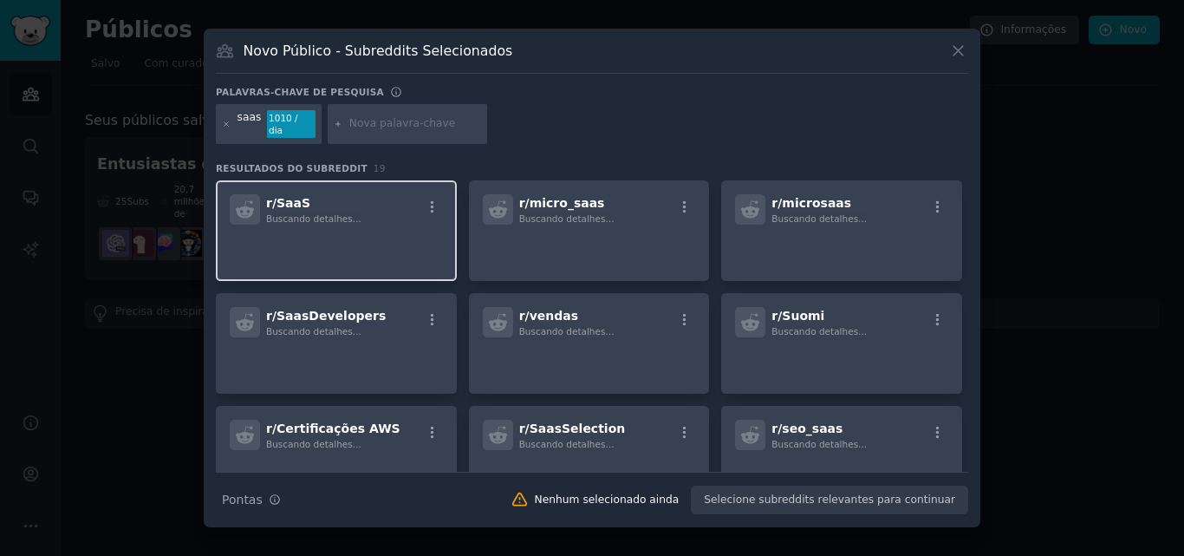
click at [269, 220] on div "r/ SaaS Buscando detalhes..." at bounding box center [336, 230] width 241 height 101
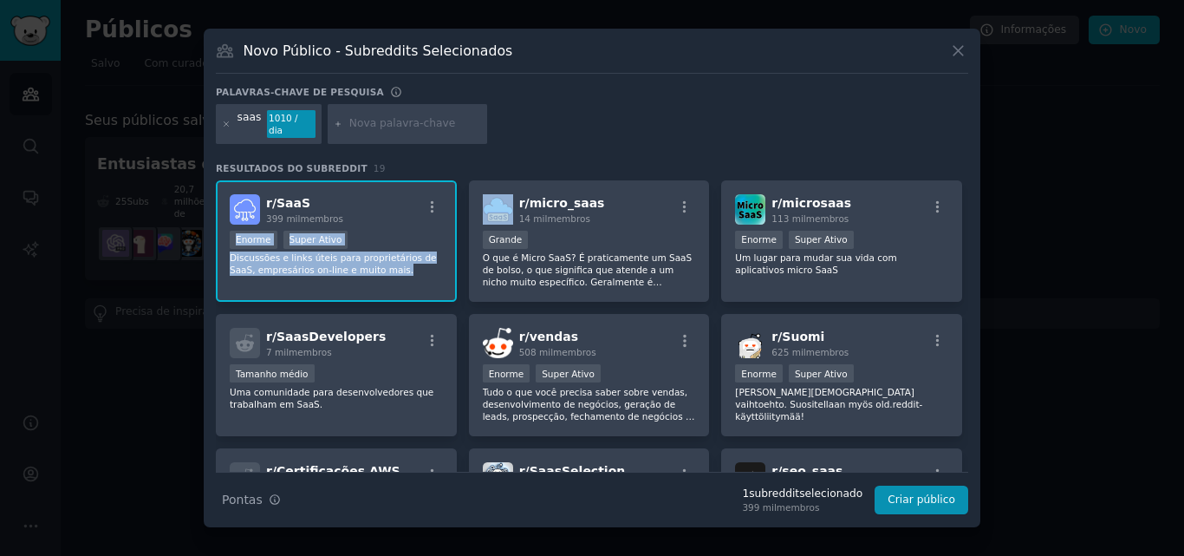
click at [381, 205] on div "r/ SaaS 399 mil membros" at bounding box center [336, 209] width 213 height 30
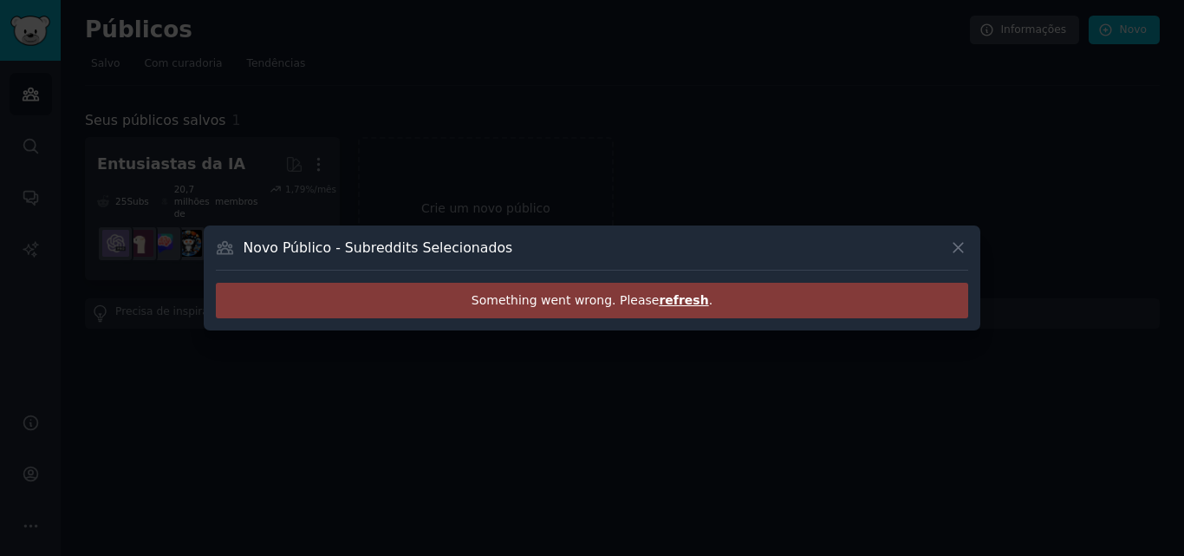
click at [379, 205] on div at bounding box center [592, 278] width 1184 height 556
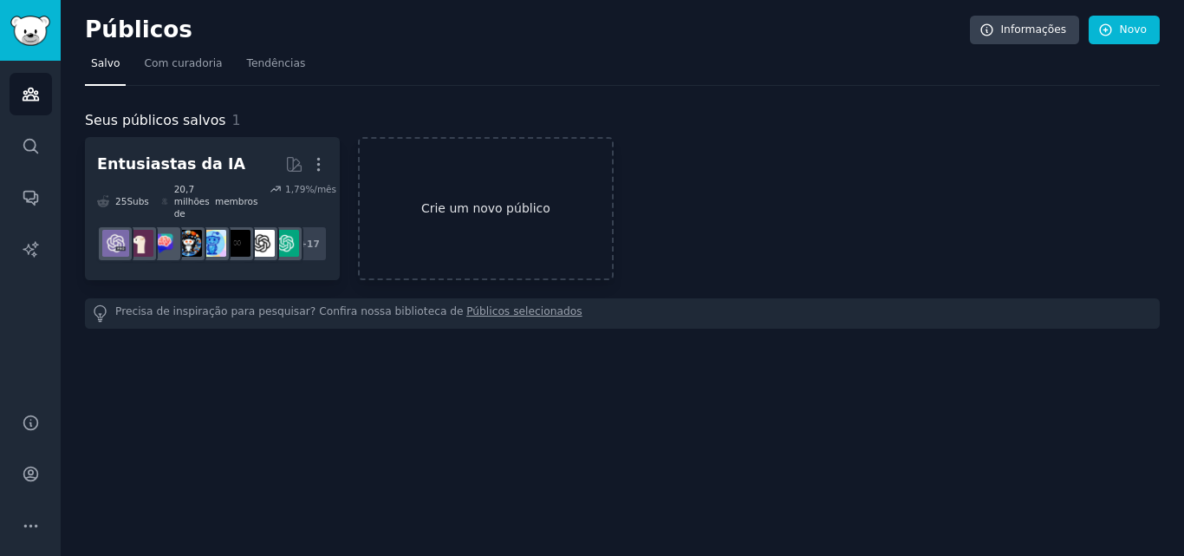
click at [414, 232] on link "Crie um novo público" at bounding box center [485, 208] width 255 height 143
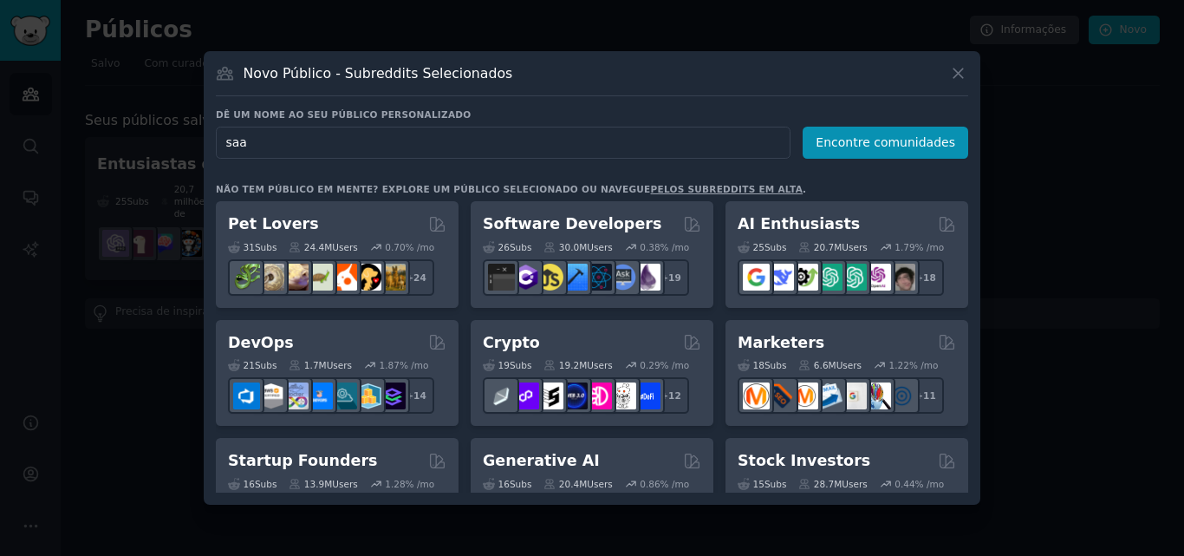
click at [283, 143] on input "saa" at bounding box center [503, 143] width 575 height 32
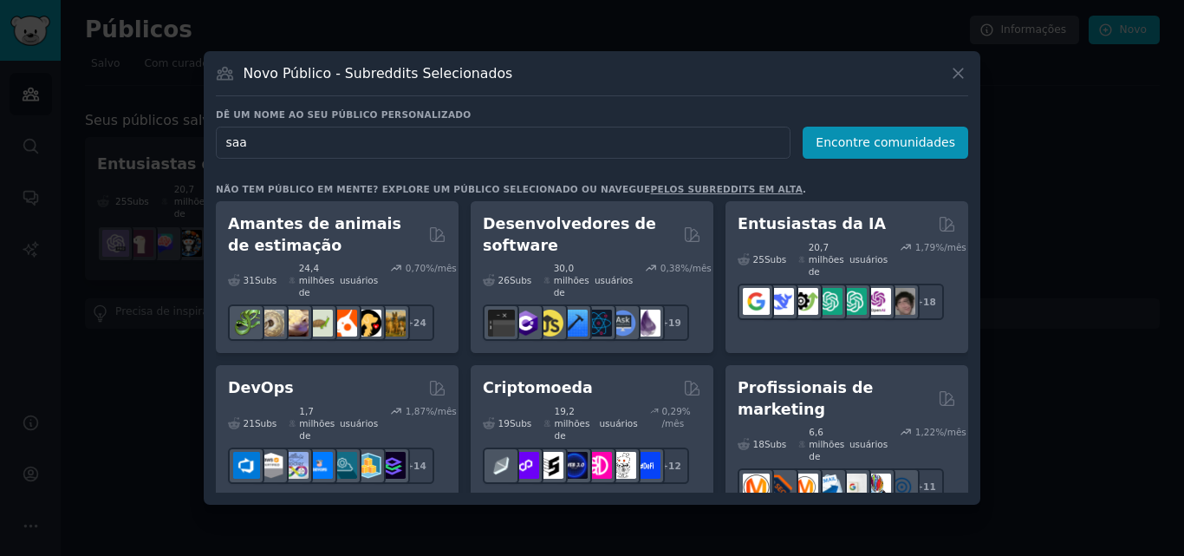
type input "saas"
click at [870, 143] on font "Encontre comunidades" at bounding box center [886, 142] width 140 height 14
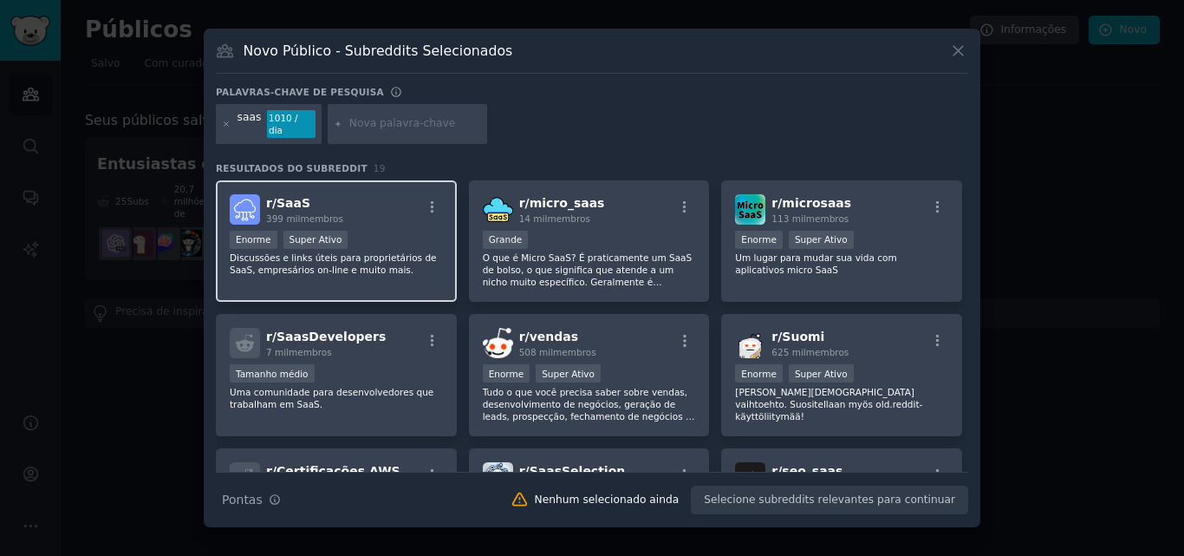
drag, startPoint x: 356, startPoint y: 197, endPoint x: 315, endPoint y: 198, distance: 40.8
click at [315, 198] on h2 "r/ SaaS 399 mil membros" at bounding box center [304, 209] width 77 height 30
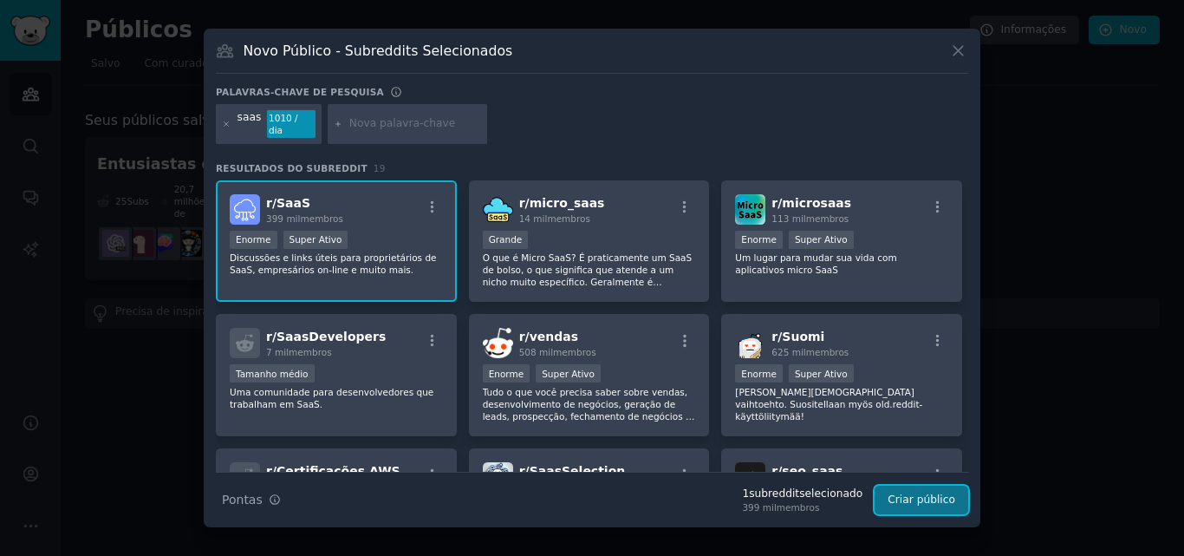
click at [936, 494] on font "Criar público" at bounding box center [921, 499] width 68 height 12
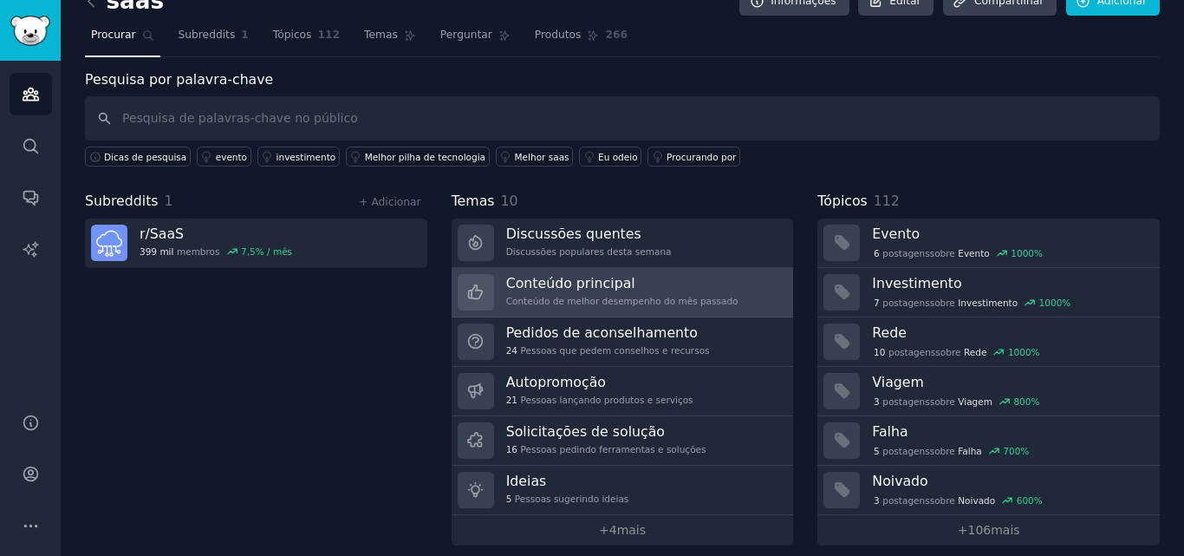
scroll to position [42, 0]
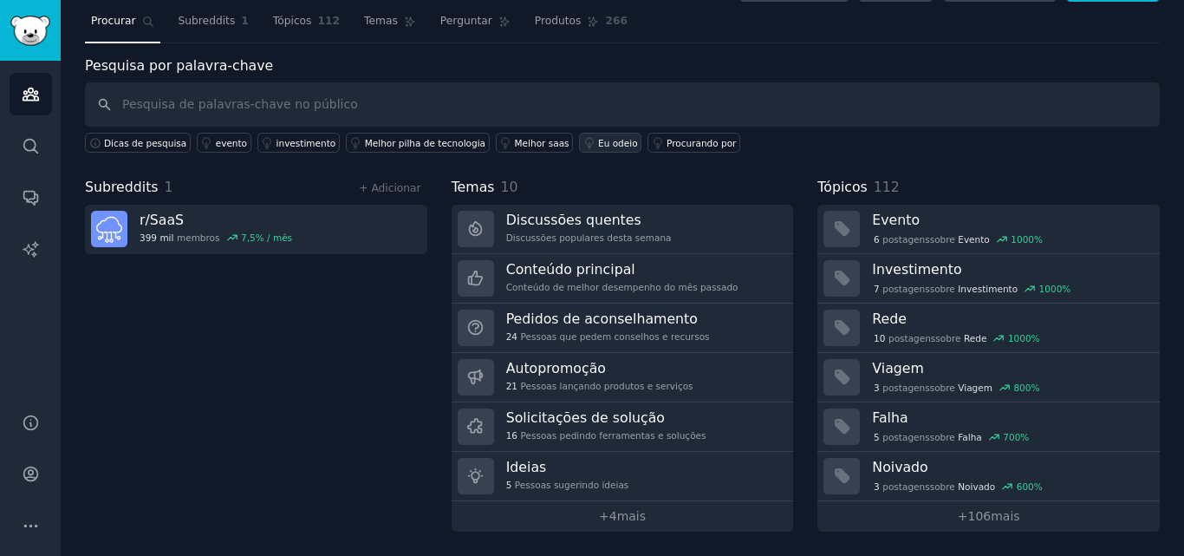
click at [598, 144] on font "Eu odeio" at bounding box center [618, 143] width 40 height 10
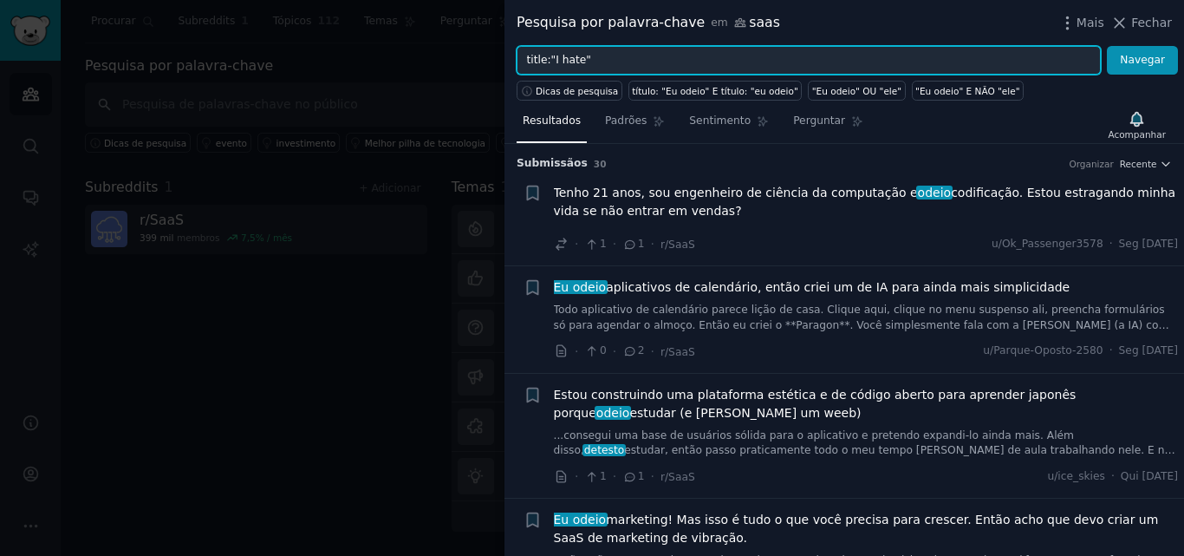
click at [583, 53] on input "title:"I hate"" at bounding box center [809, 60] width 584 height 29
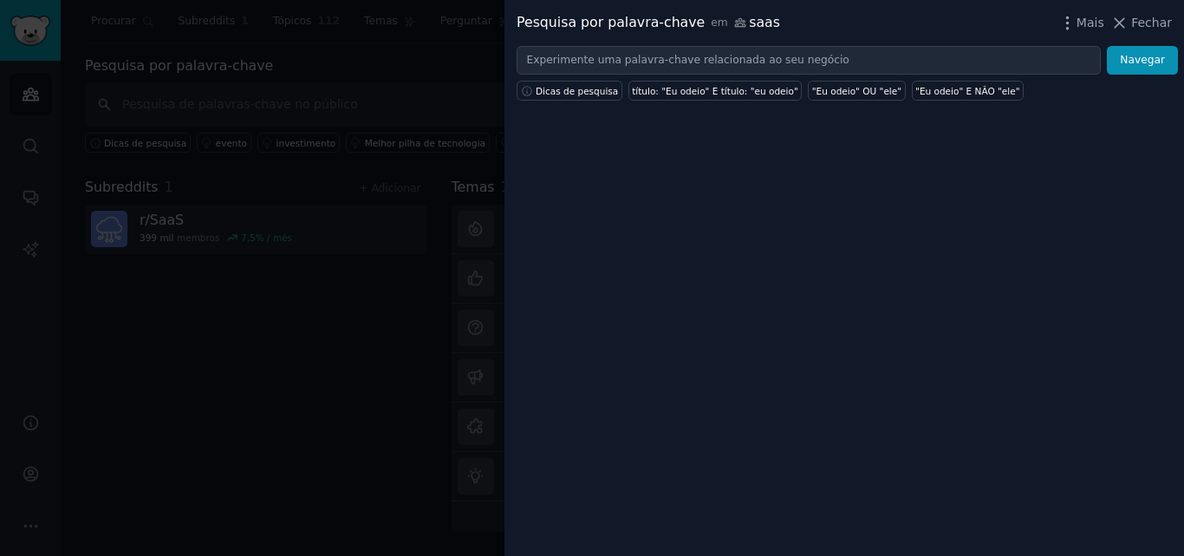
click at [853, 165] on div "Pesquisa por palavra-chave em saas Mais Fechar Navegar Dicas de pesquisa título…" at bounding box center [843, 278] width 679 height 556
click at [1134, 62] on font "Navegar" at bounding box center [1142, 60] width 45 height 12
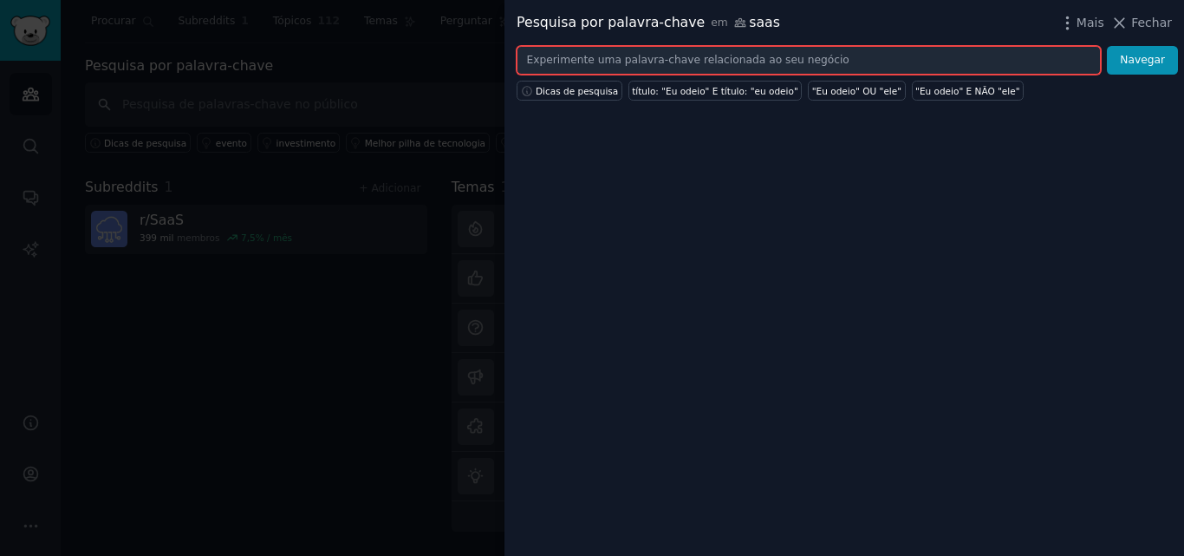
click at [569, 64] on input "text" at bounding box center [809, 60] width 584 height 29
click at [1089, 19] on font "Mais" at bounding box center [1090, 23] width 28 height 14
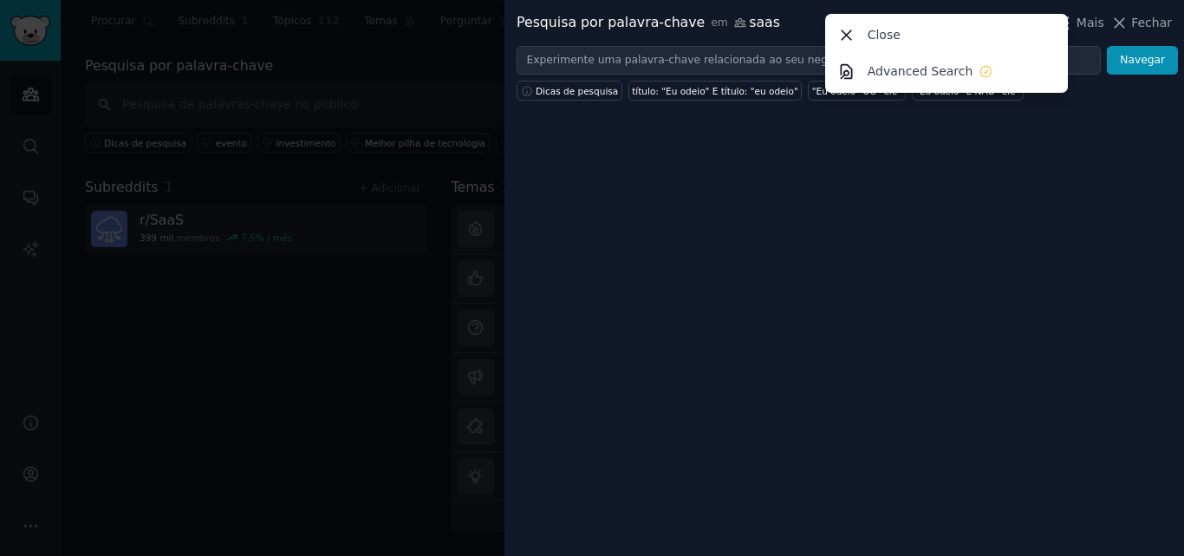
drag, startPoint x: 1087, startPoint y: 19, endPoint x: 1138, endPoint y: 21, distance: 51.2
click at [1138, 21] on font "Fechar" at bounding box center [1151, 23] width 41 height 14
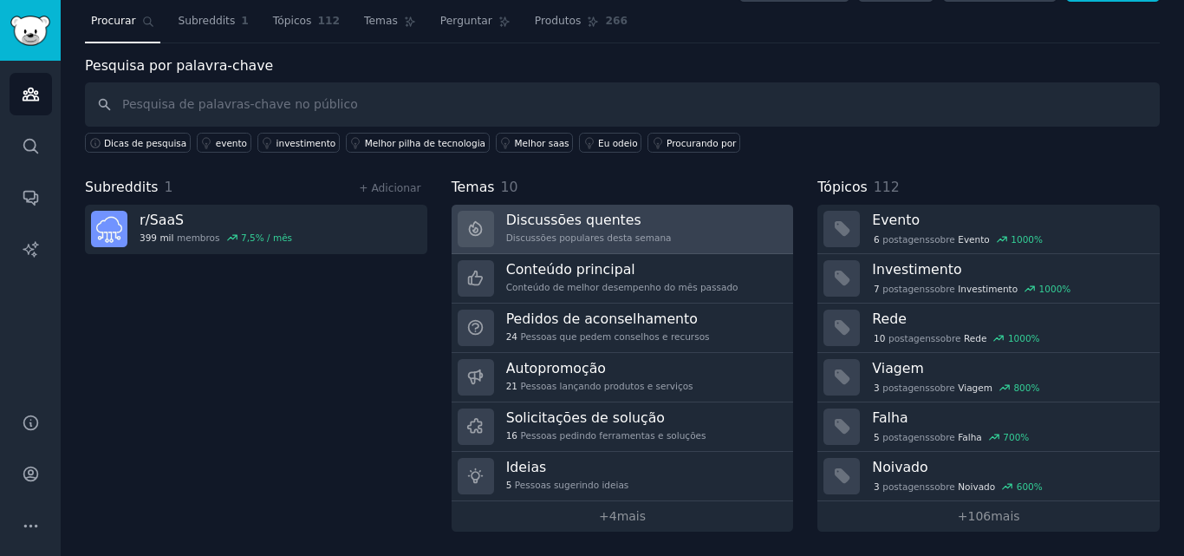
click at [574, 236] on font "Discussões populares desta semana" at bounding box center [589, 237] width 166 height 10
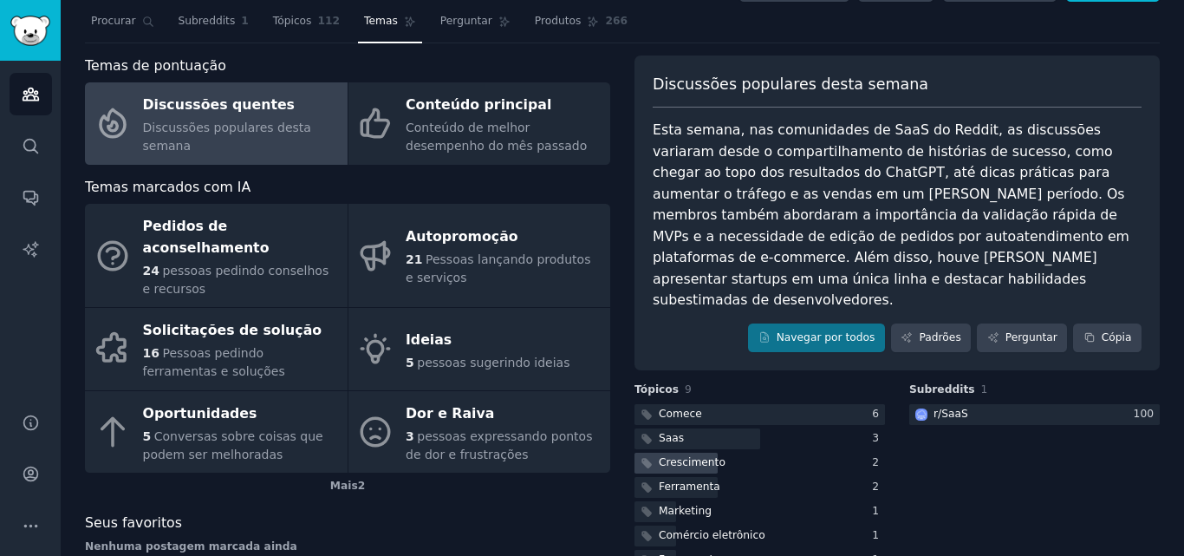
scroll to position [112, 0]
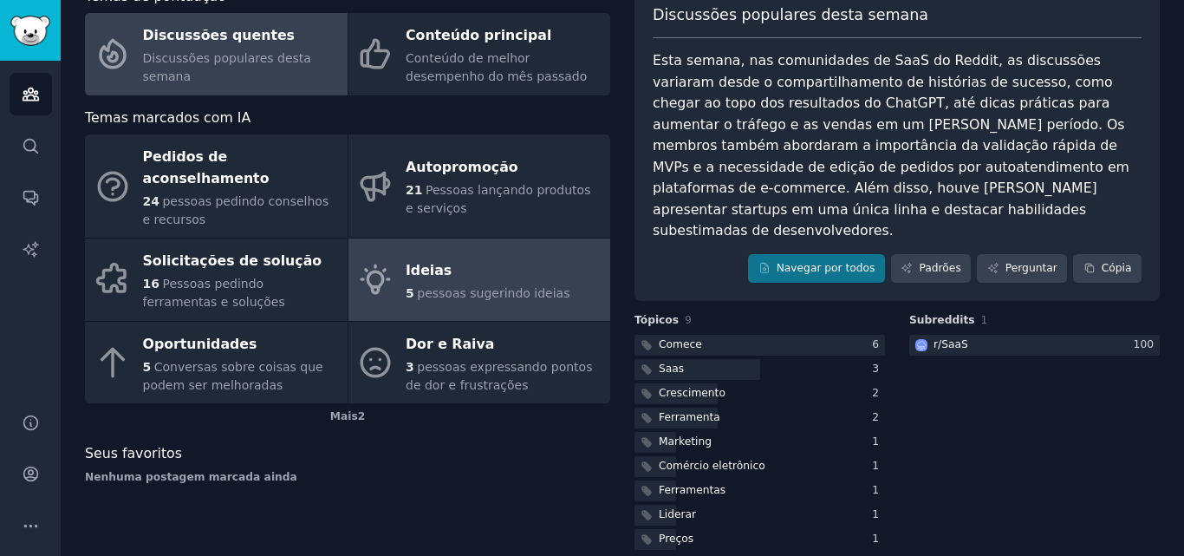
click at [490, 286] on font "pessoas sugerindo ideias" at bounding box center [493, 293] width 153 height 14
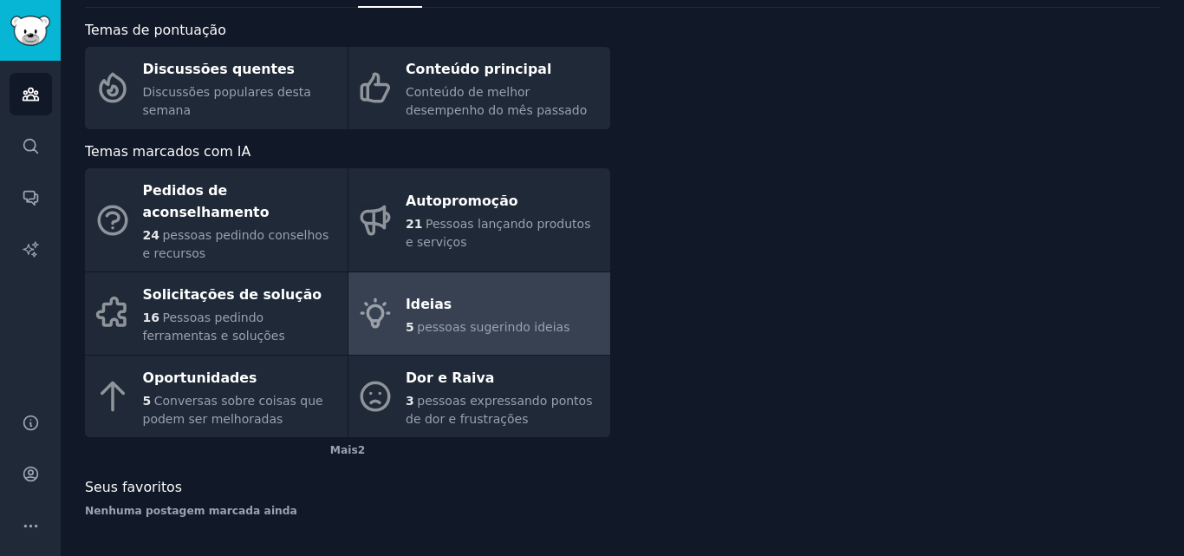
scroll to position [56, 0]
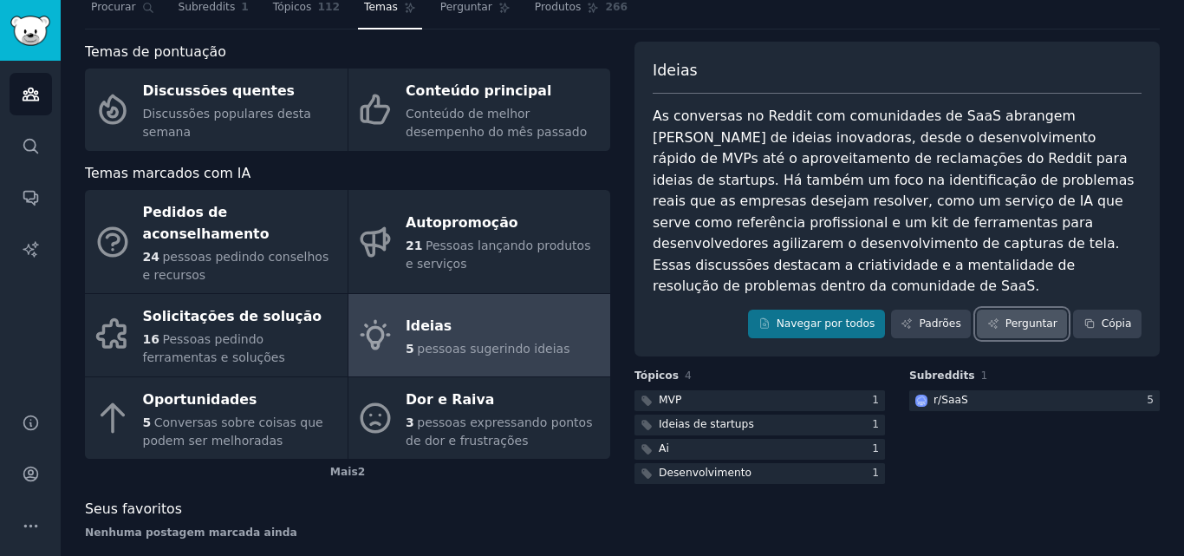
click at [1016, 317] on font "Perguntar" at bounding box center [1031, 323] width 52 height 12
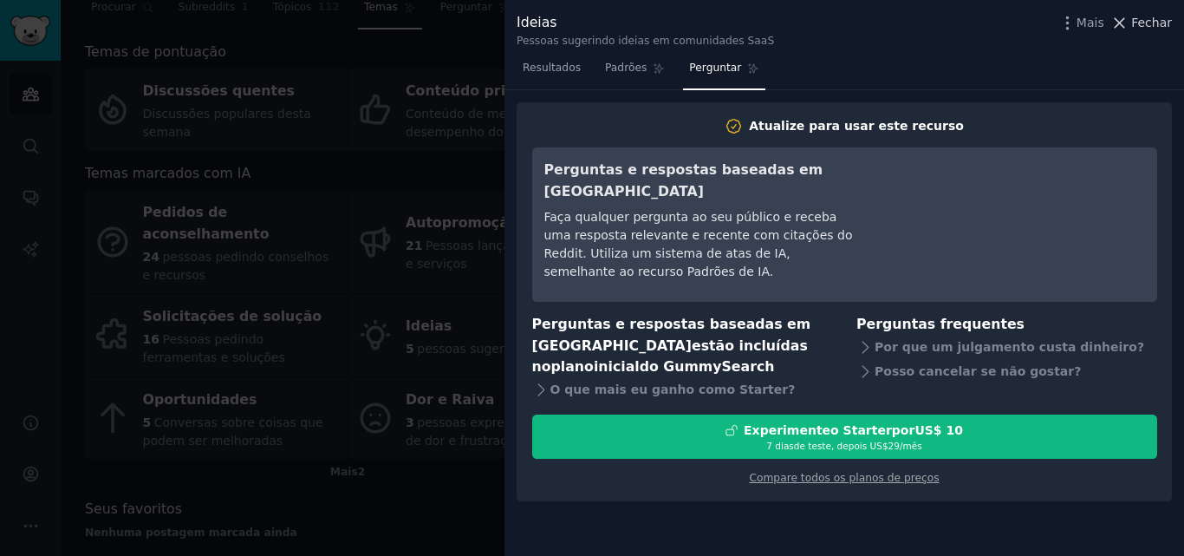
click at [1123, 23] on icon at bounding box center [1120, 23] width 10 height 10
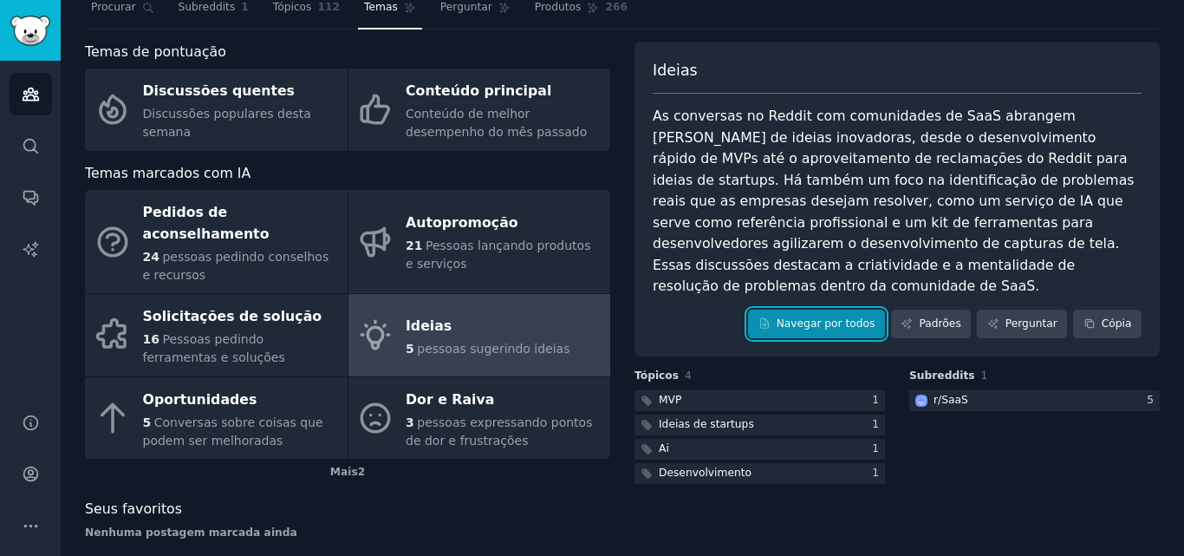
click at [852, 316] on font "Navegar por todos" at bounding box center [826, 324] width 99 height 16
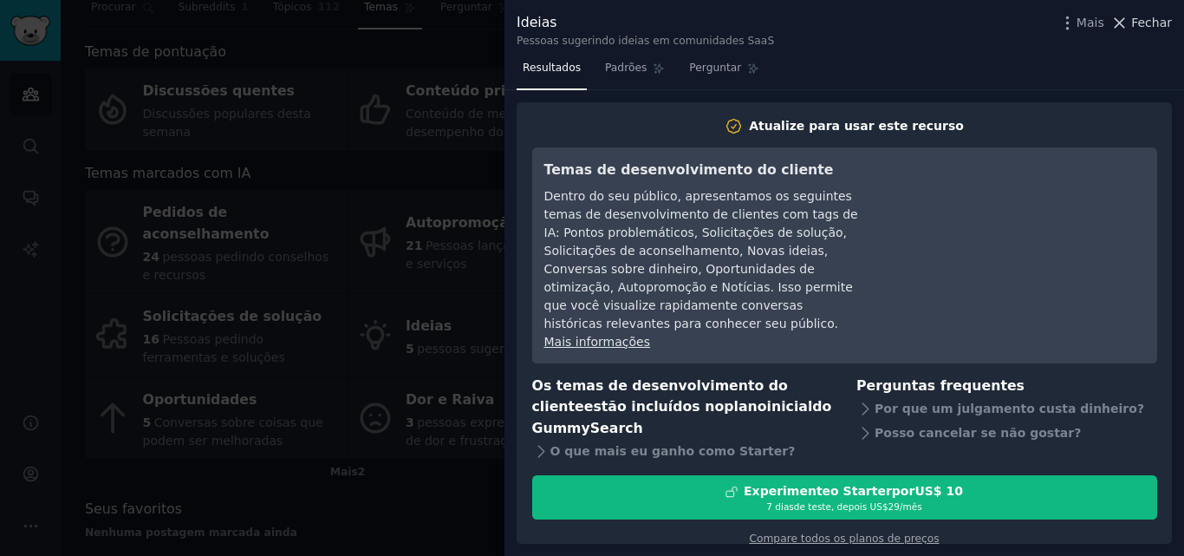
click at [1128, 19] on icon at bounding box center [1119, 23] width 18 height 18
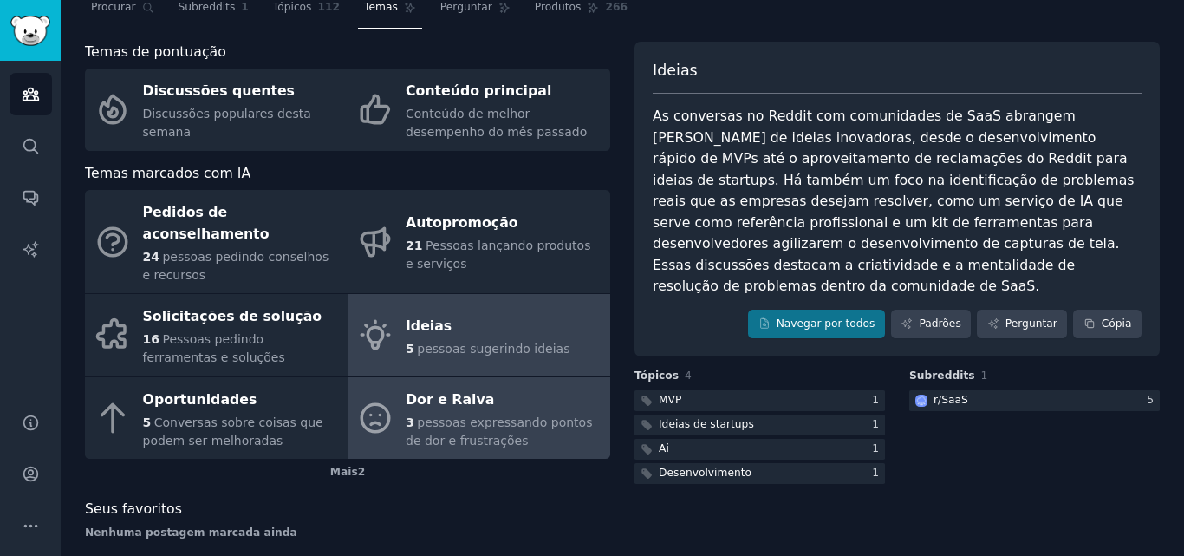
click at [407, 390] on div "Dor e Raiva" at bounding box center [504, 400] width 196 height 28
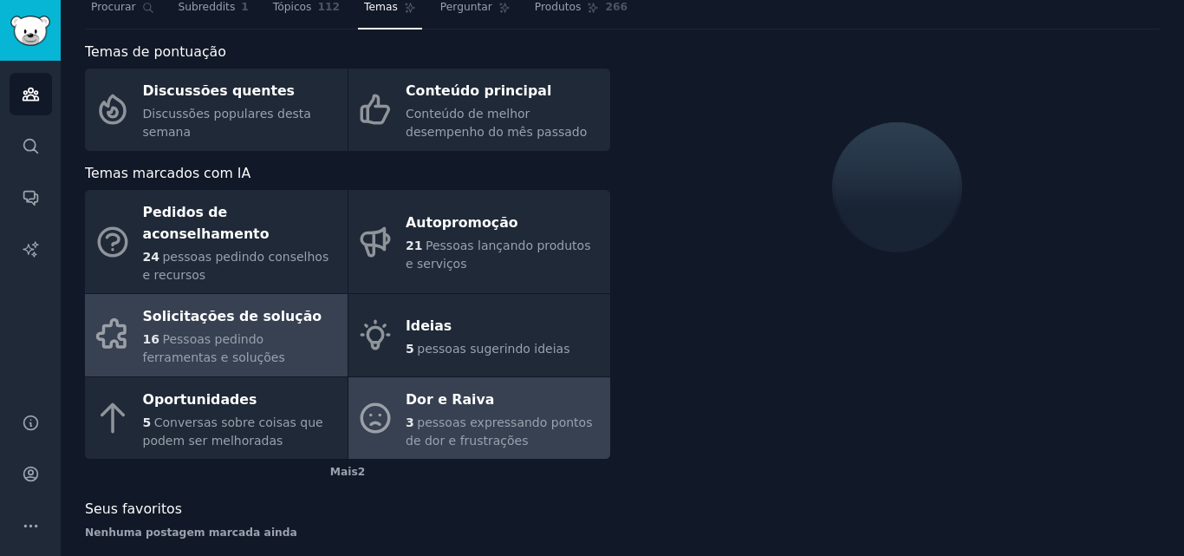
click at [206, 332] on font "Pessoas pedindo ferramentas e soluções" at bounding box center [214, 348] width 142 height 32
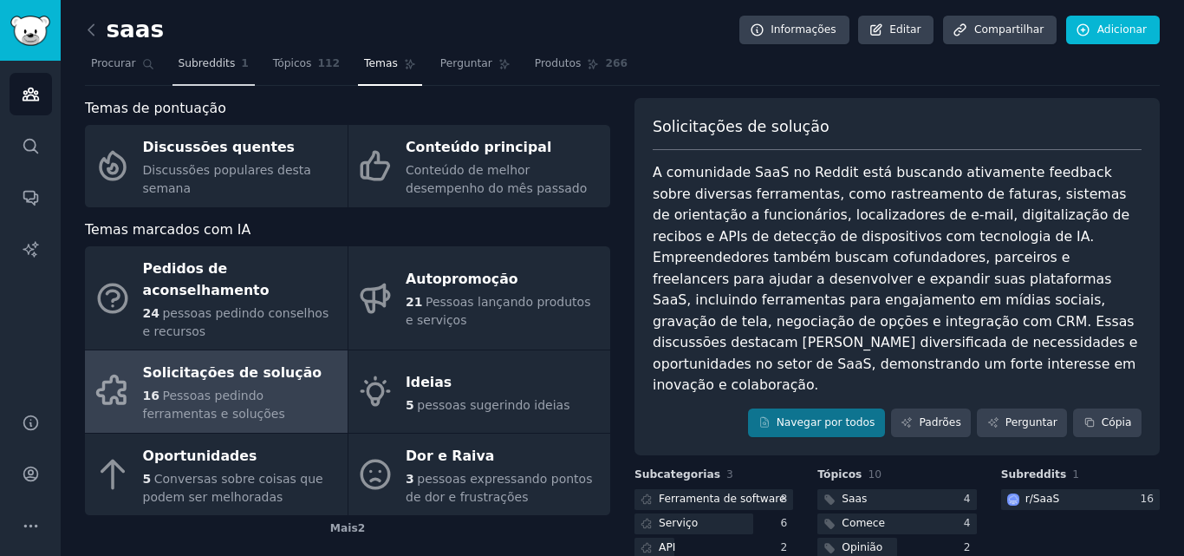
click at [189, 63] on font "Subreddits" at bounding box center [207, 63] width 57 height 12
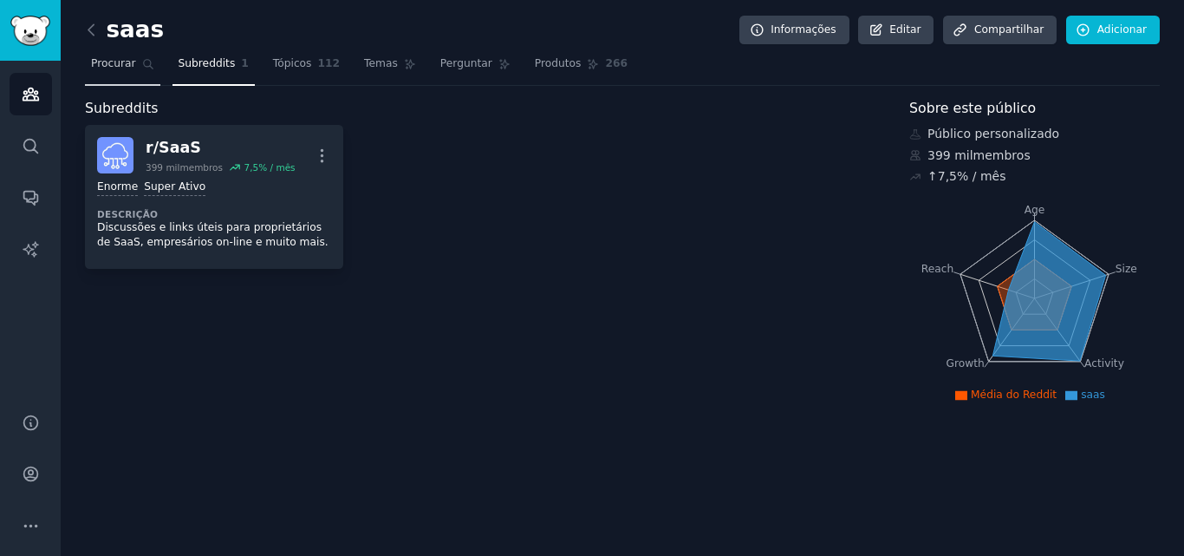
click at [133, 66] on link "Procurar" at bounding box center [122, 68] width 75 height 36
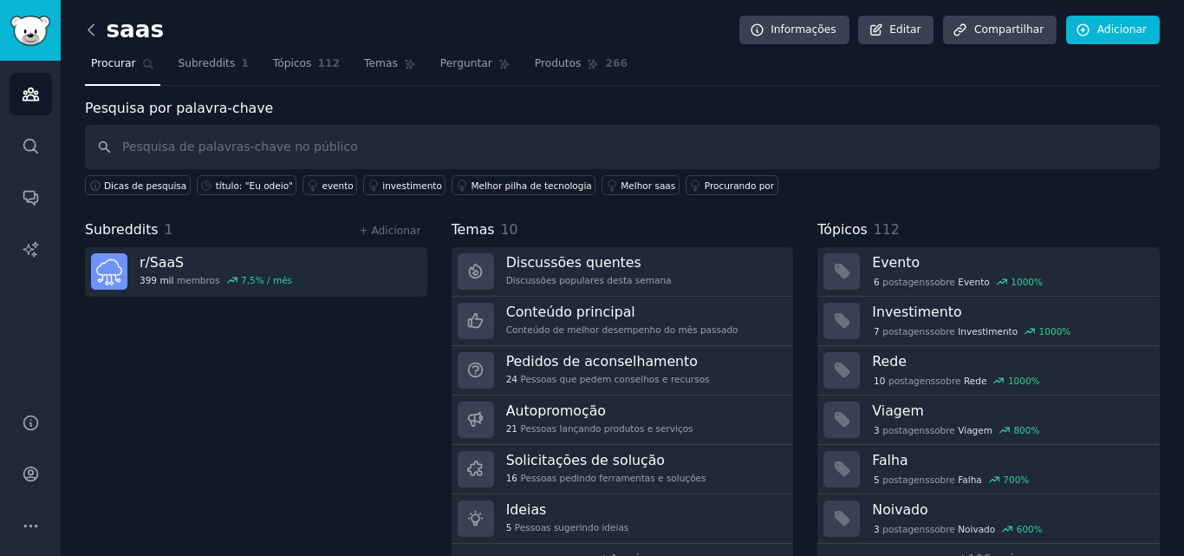
click at [92, 29] on icon at bounding box center [91, 30] width 18 height 18
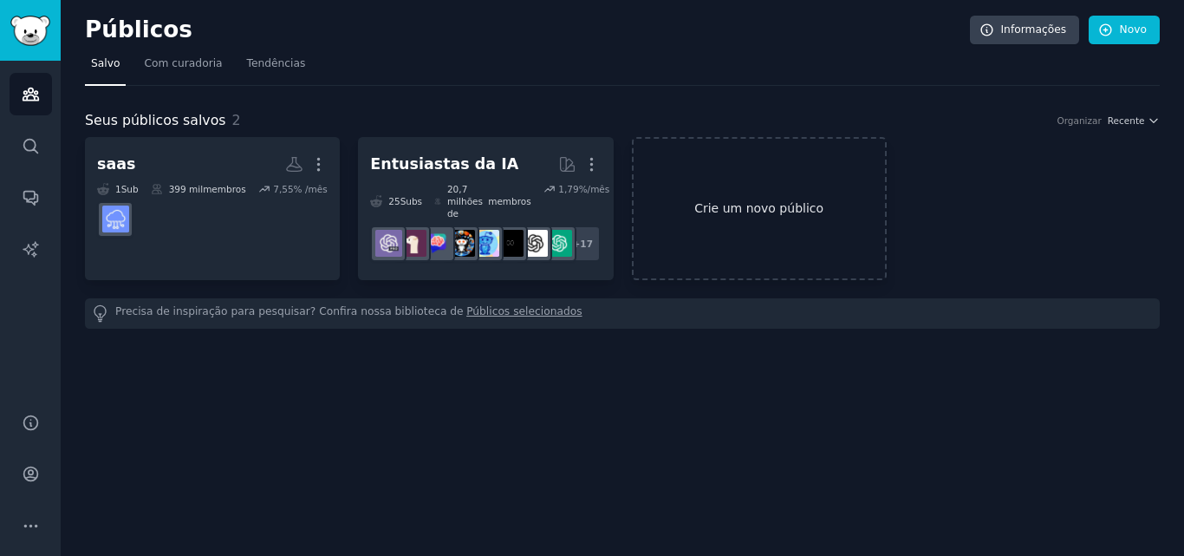
click at [770, 201] on font "Crie um novo público" at bounding box center [758, 208] width 129 height 14
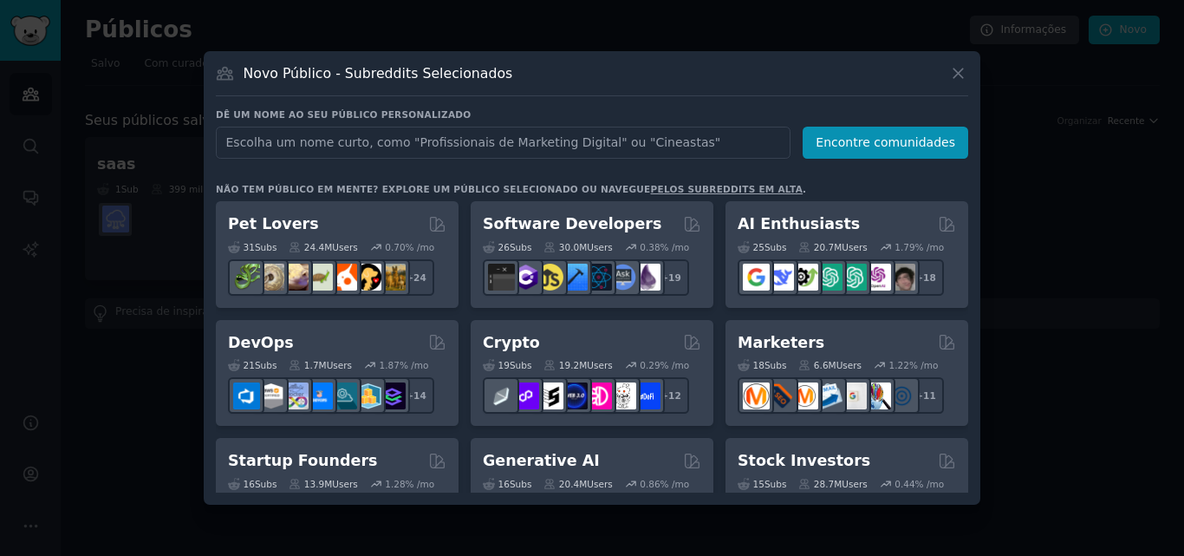
click at [519, 109] on h3 "Dê um nome ao seu público personalizado" at bounding box center [592, 114] width 752 height 12
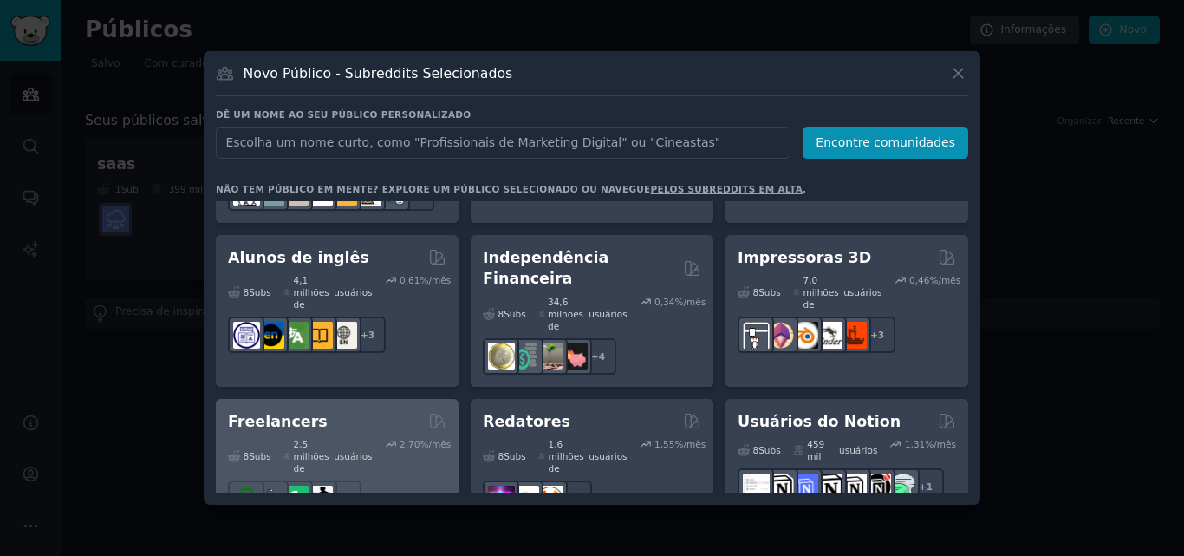
scroll to position [1173, 0]
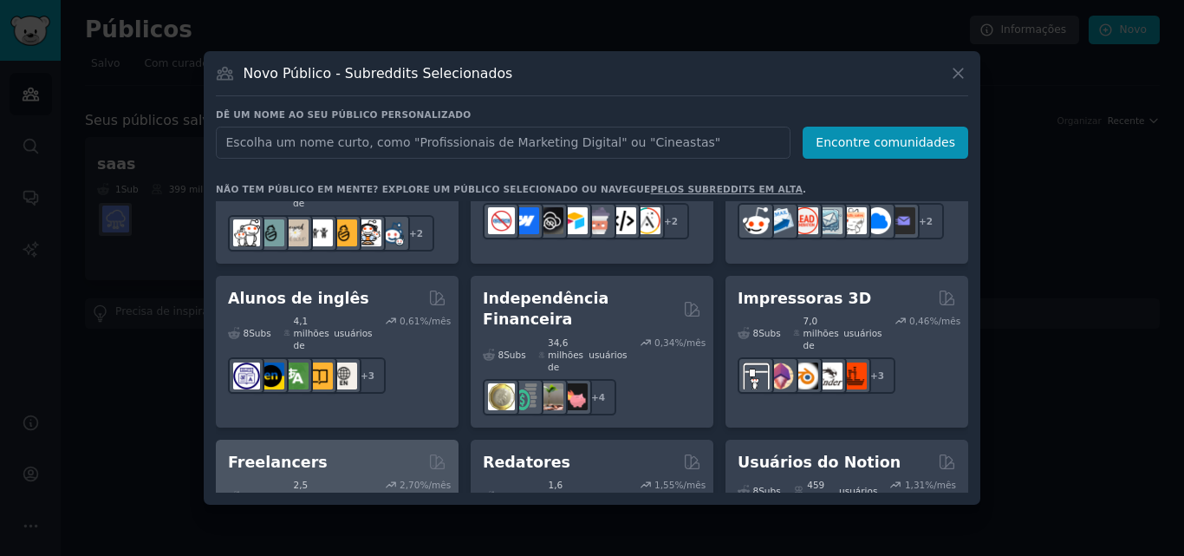
click at [309, 452] on div "Freelancers" at bounding box center [337, 463] width 218 height 22
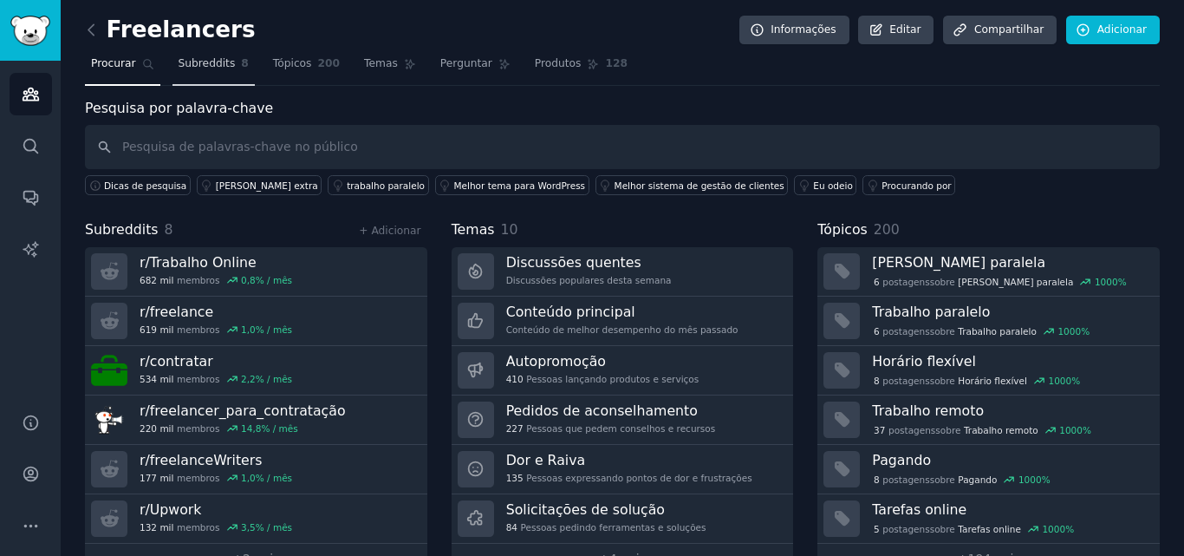
click at [198, 71] on span "Subreddits" at bounding box center [207, 64] width 57 height 16
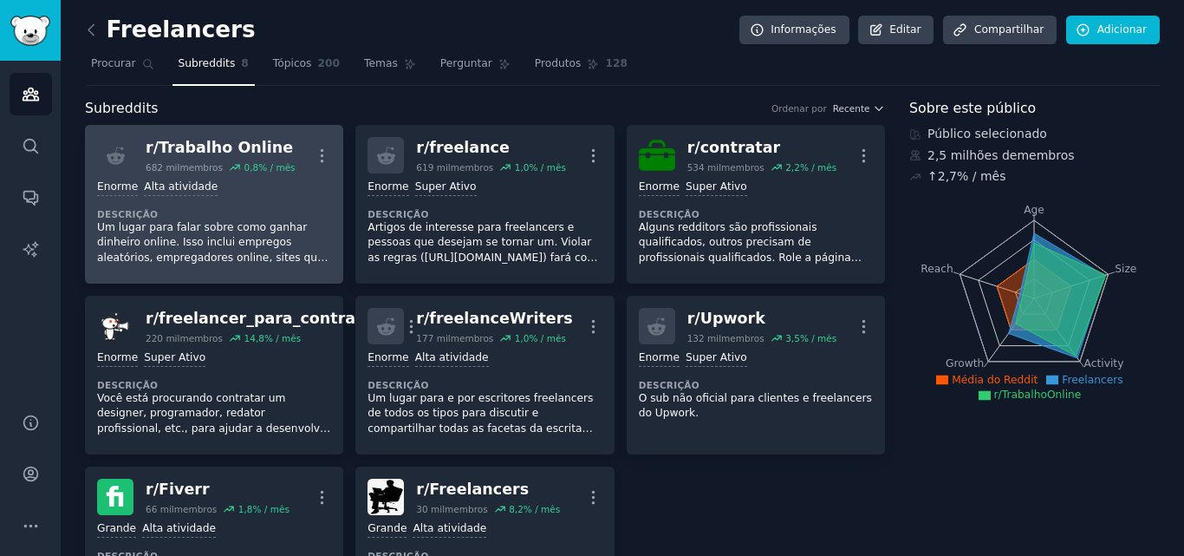
click at [219, 197] on div ">= 80º percentil para envios / dia Enorme Alta atividade Descrição Um lugar par…" at bounding box center [214, 222] width 234 height 98
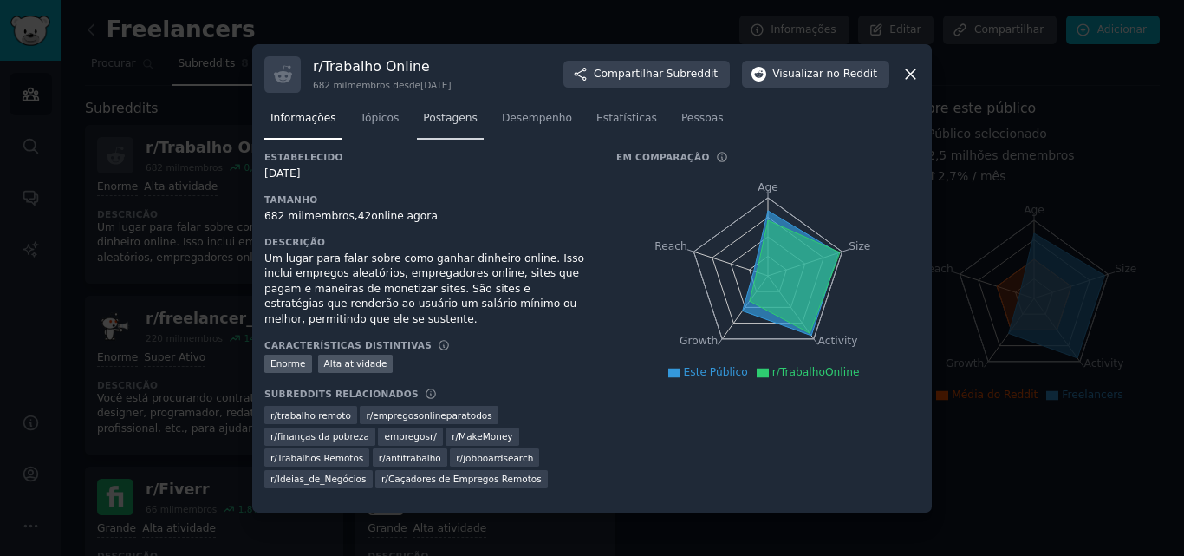
click at [424, 117] on font "Postagens" at bounding box center [450, 118] width 55 height 12
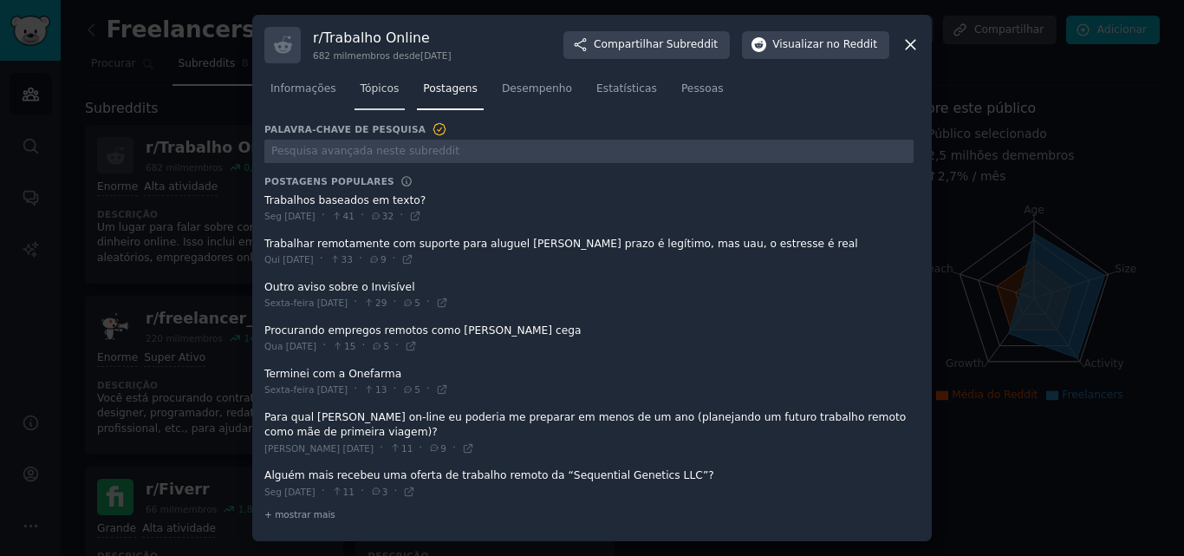
click at [369, 83] on font "Tópicos" at bounding box center [380, 88] width 39 height 12
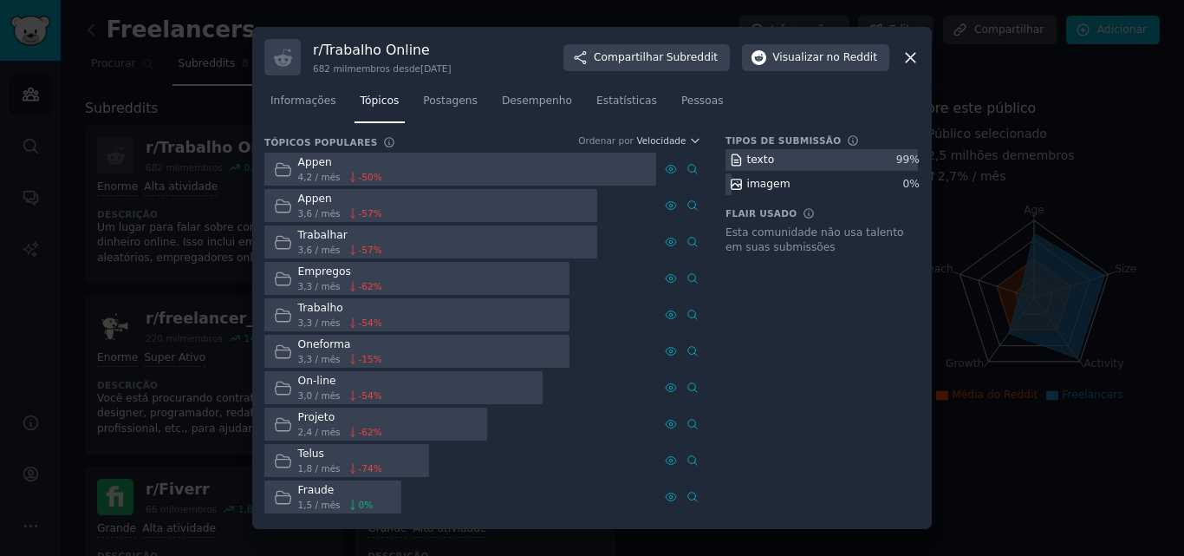
click at [911, 46] on div "r/ Trabalho Online 682 mil membros desde 29/07/2013 Compartilhar Subreddit Visu…" at bounding box center [591, 57] width 655 height 36
click at [972, 80] on div at bounding box center [592, 278] width 1184 height 556
click at [972, 80] on nav "Procurar Subreddits 8 Tópicos 200 Temas Perguntar Produtos 128" at bounding box center [622, 68] width 1075 height 36
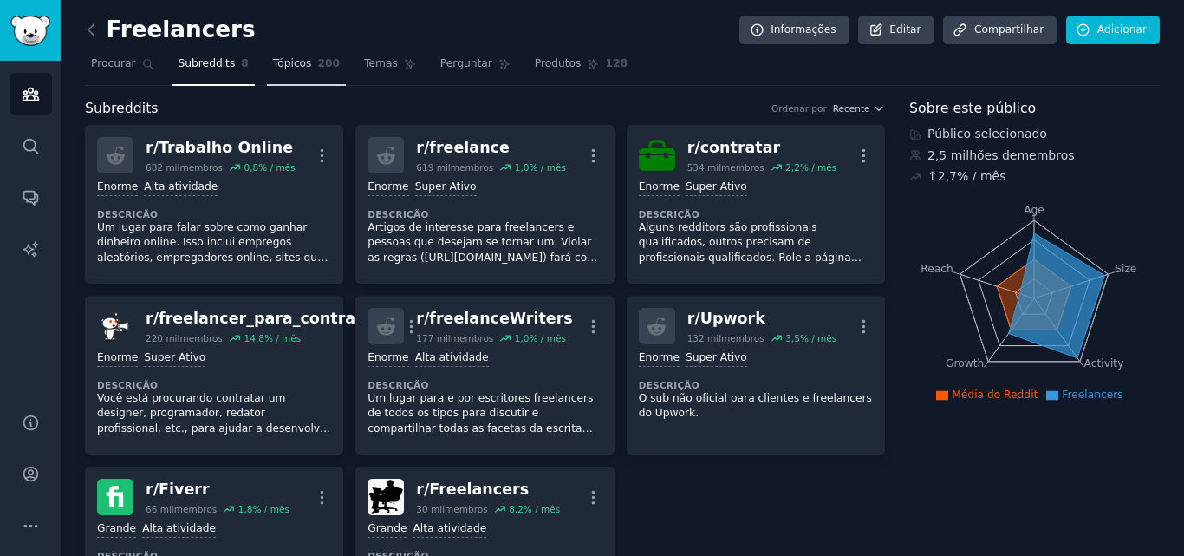
click at [289, 62] on font "Tópicos" at bounding box center [292, 63] width 39 height 12
click at [275, 75] on link "Tópicos 200" at bounding box center [306, 68] width 79 height 36
click at [364, 64] on font "Temas" at bounding box center [381, 63] width 34 height 12
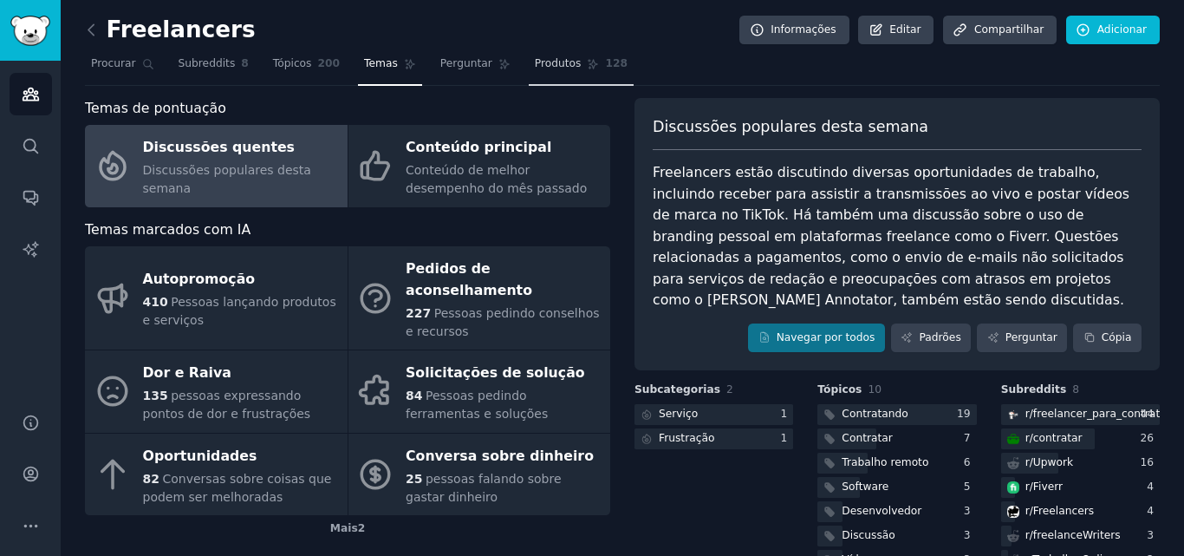
click at [535, 57] on font "Produtos" at bounding box center [558, 63] width 47 height 12
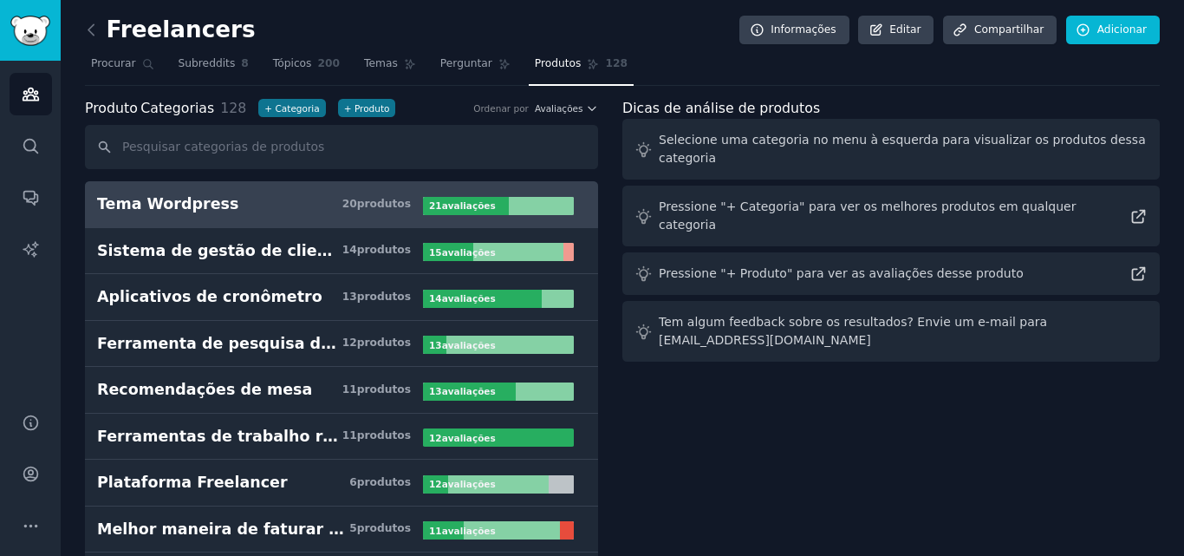
click at [412, 215] on link "Tema Wordpress 20 produtos ​ 21 avaliações ​" at bounding box center [341, 204] width 513 height 47
